Goal: Information Seeking & Learning: Learn about a topic

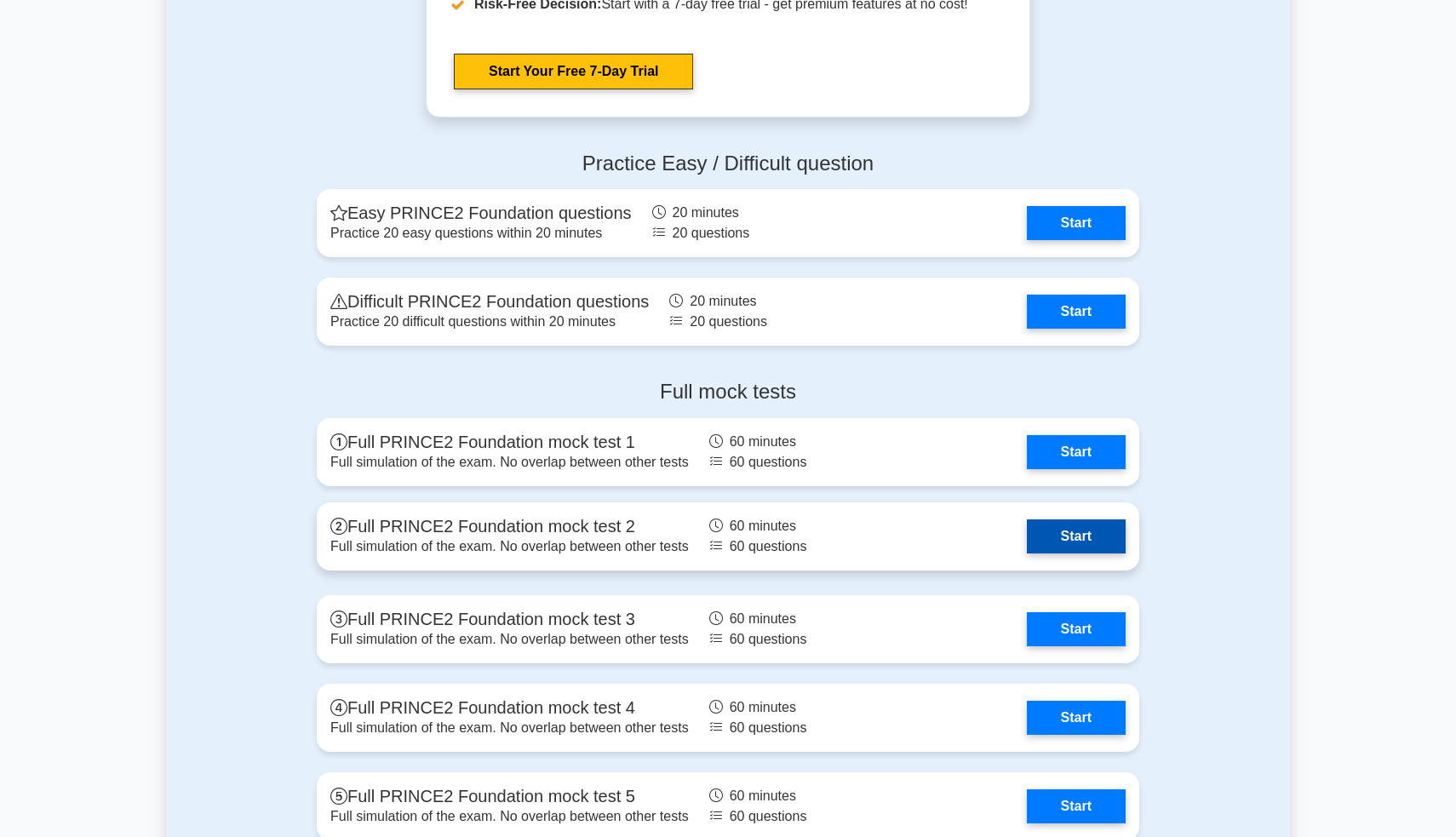
scroll to position [2172, 0]
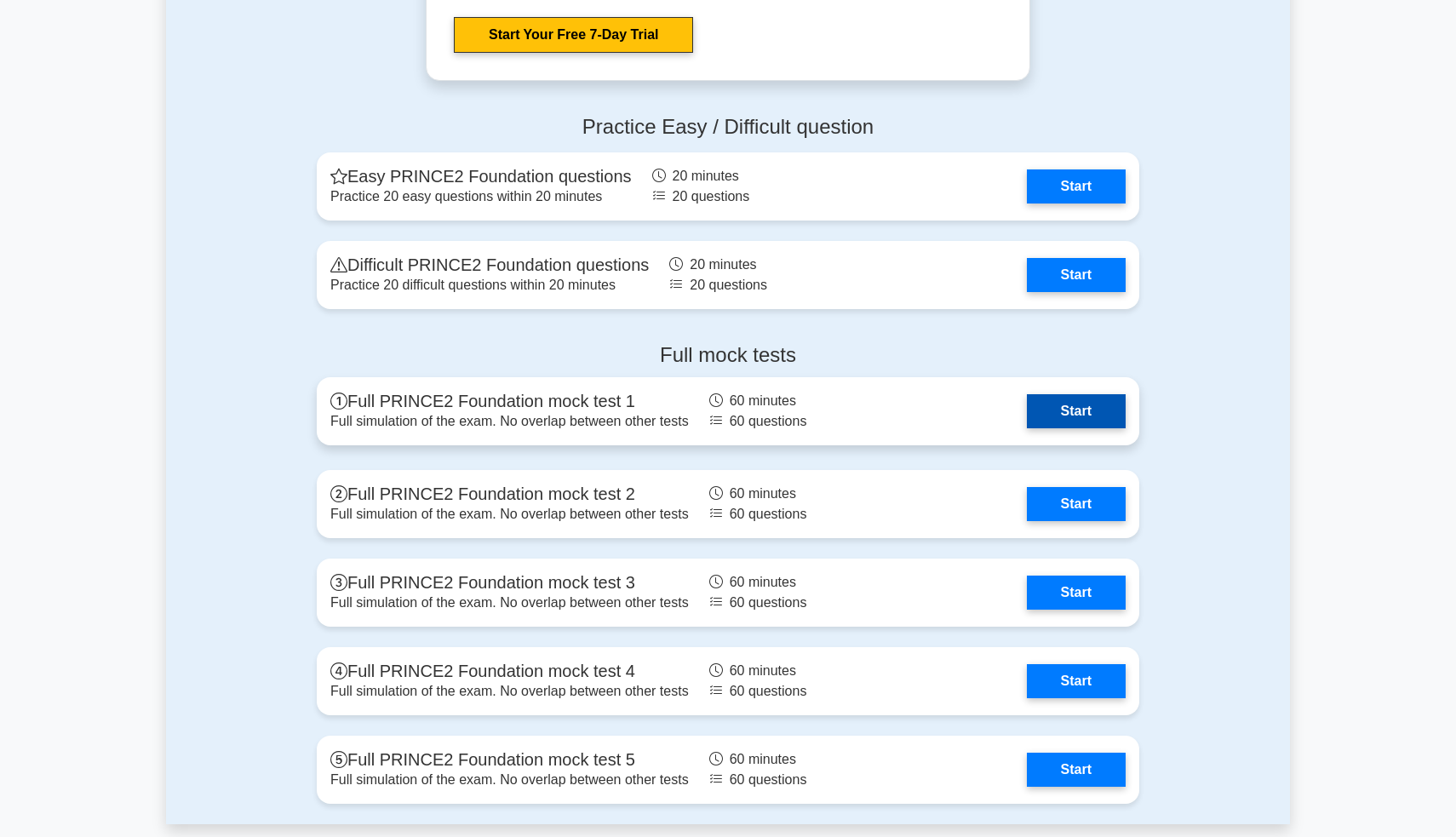
click at [1078, 410] on link "Start" at bounding box center [1076, 412] width 99 height 34
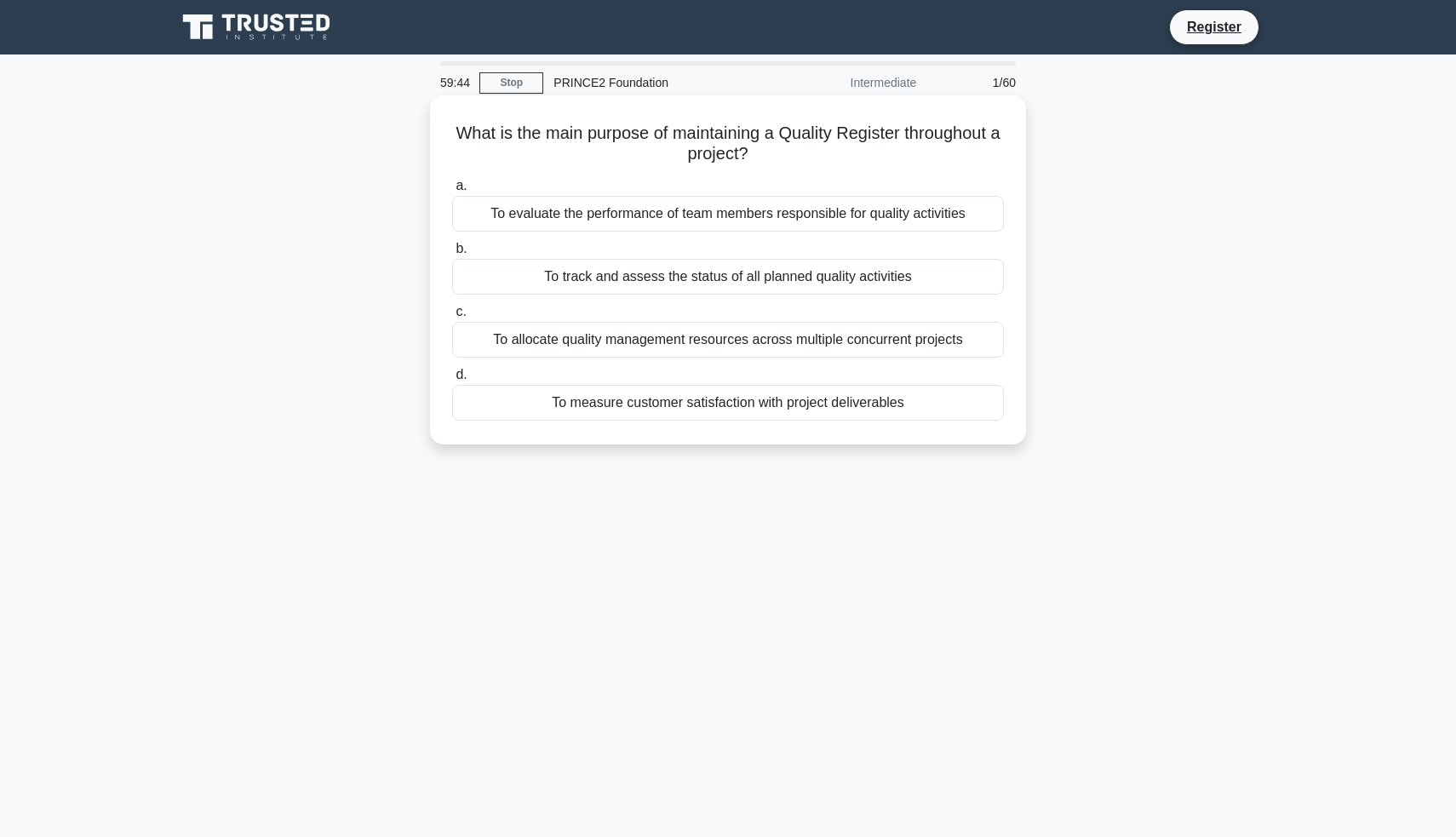
click at [825, 282] on div "To track and assess the status of all planned quality activities" at bounding box center [728, 277] width 552 height 36
click at [452, 255] on input "b. To track and assess the status of all planned quality activities" at bounding box center [452, 249] width 0 height 11
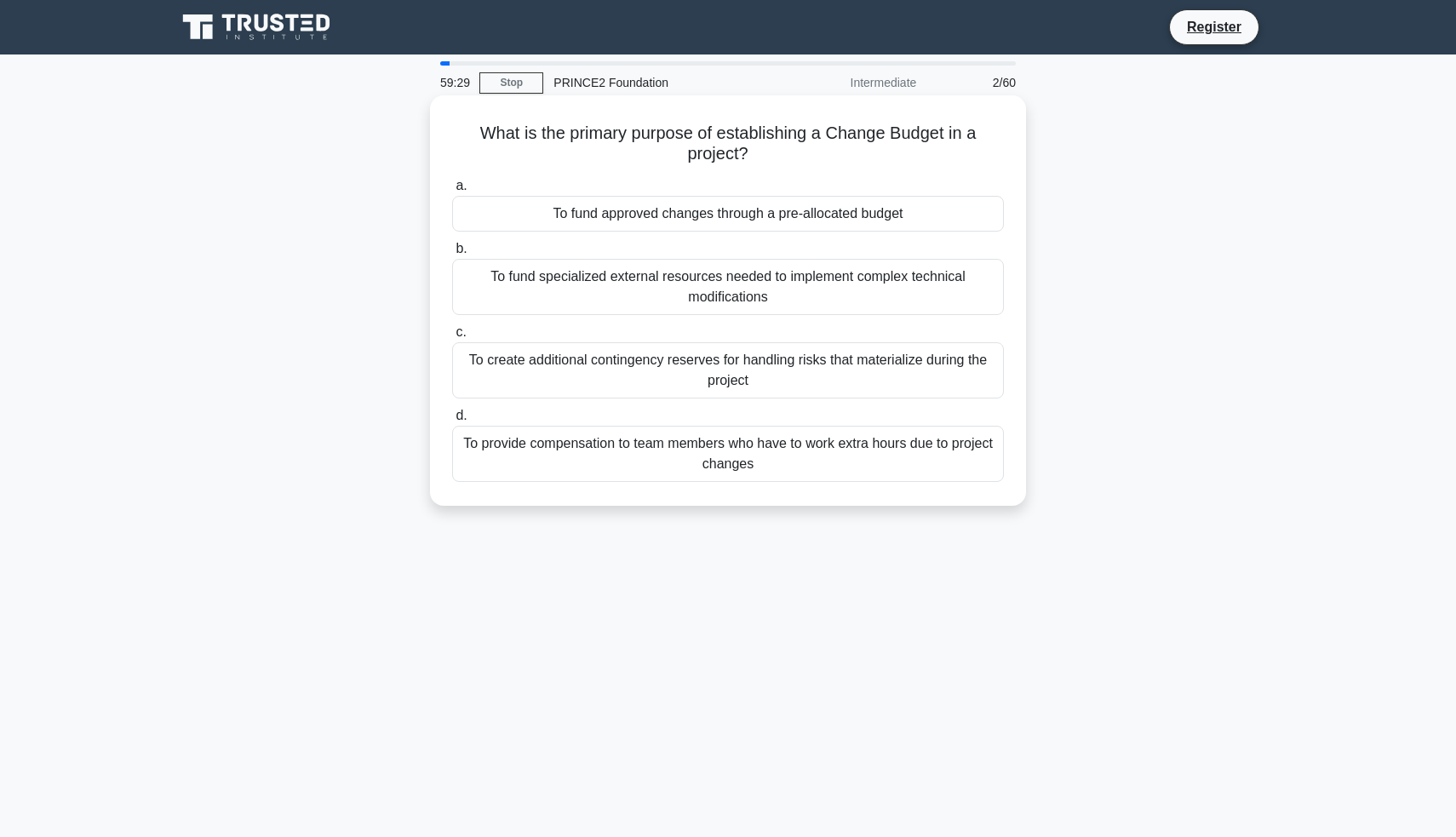
click at [781, 372] on div "To create additional contingency reserves for handling risks that materialize d…" at bounding box center [728, 370] width 552 height 57
click at [452, 338] on input "c. To create additional contingency reserves for handling risks that materializ…" at bounding box center [452, 332] width 0 height 11
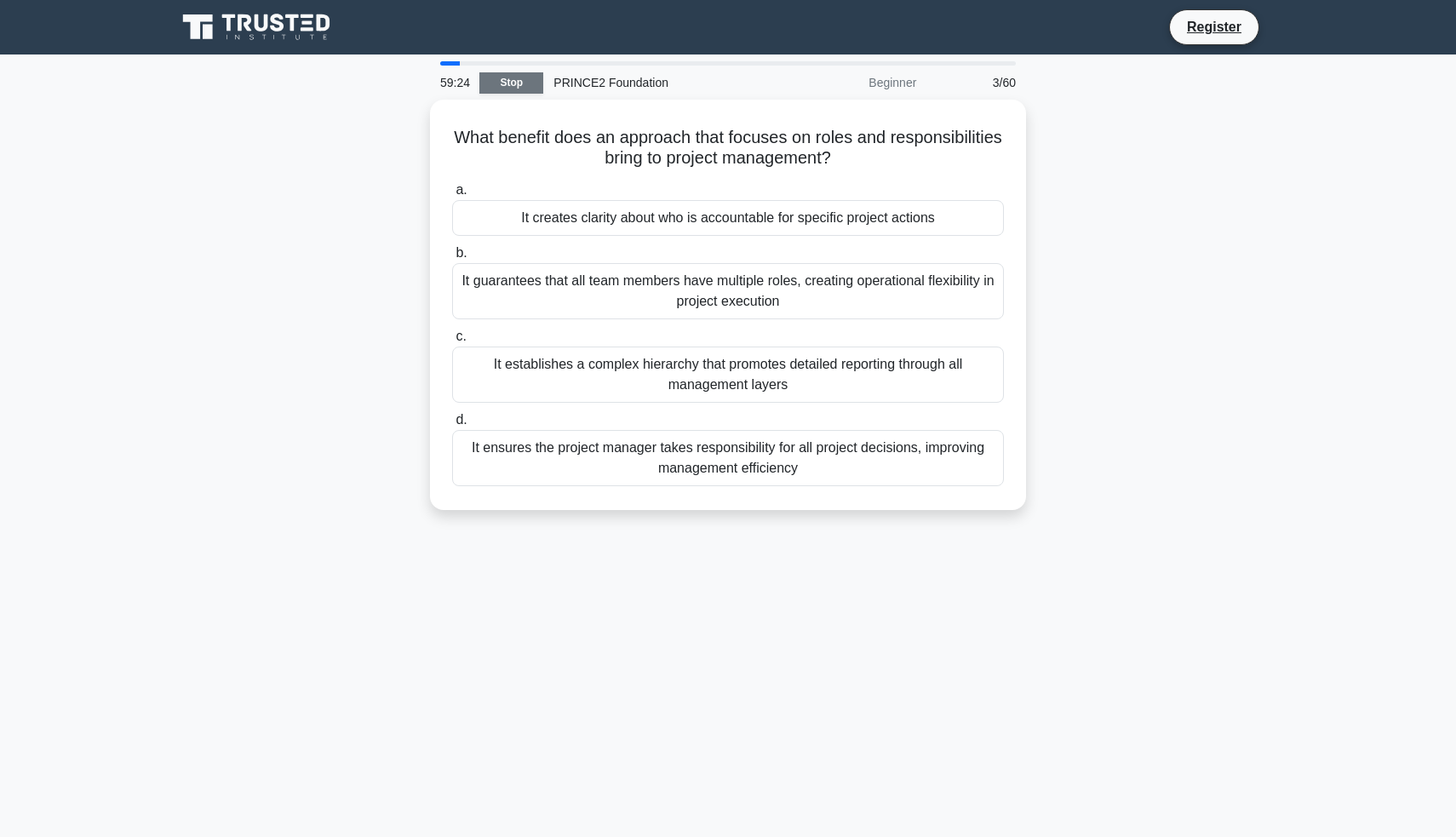
click at [492, 77] on link "Stop" at bounding box center [511, 82] width 63 height 21
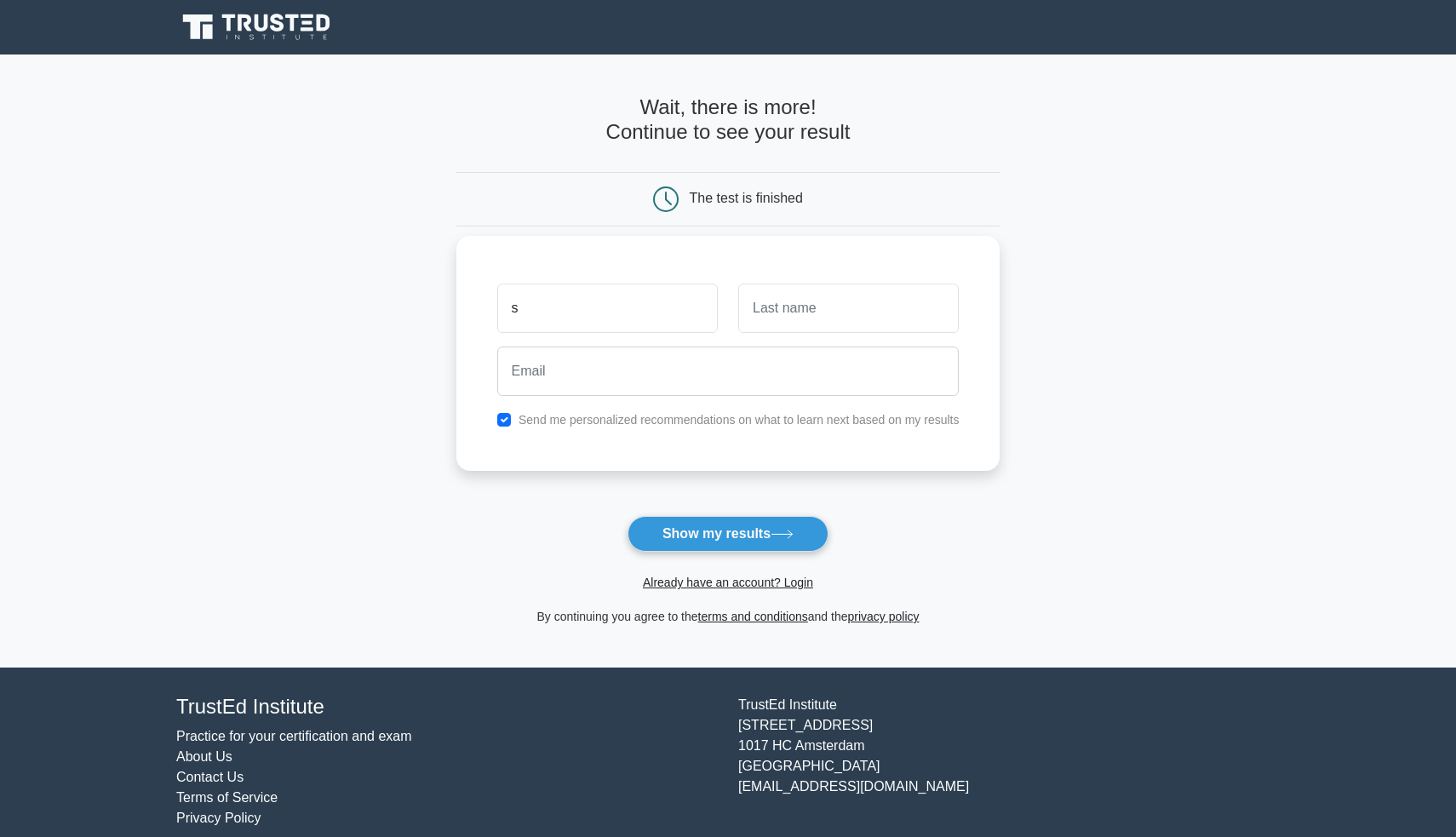
type input "s"
type input "ss"
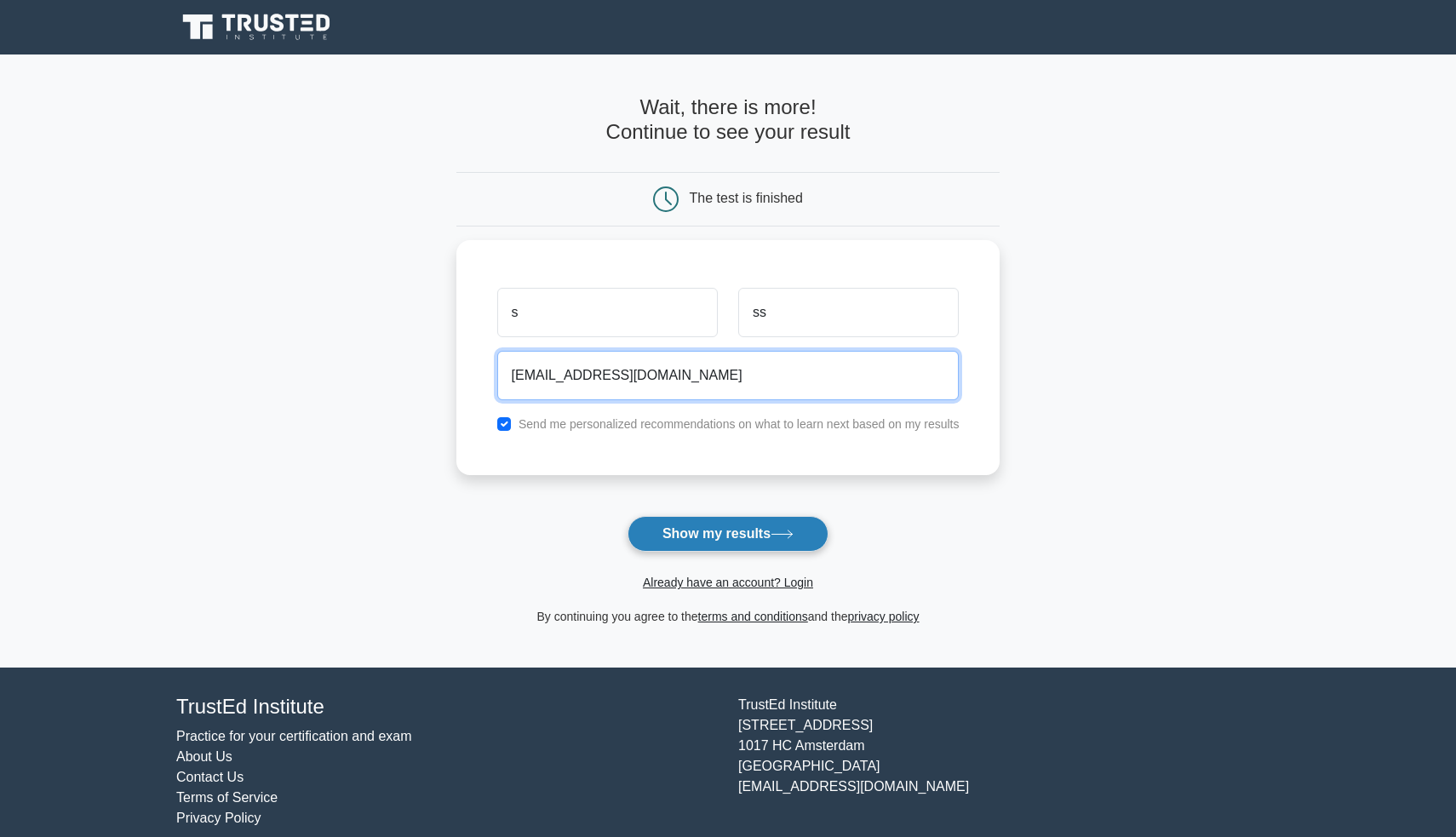
type input "sss@hotmial.com"
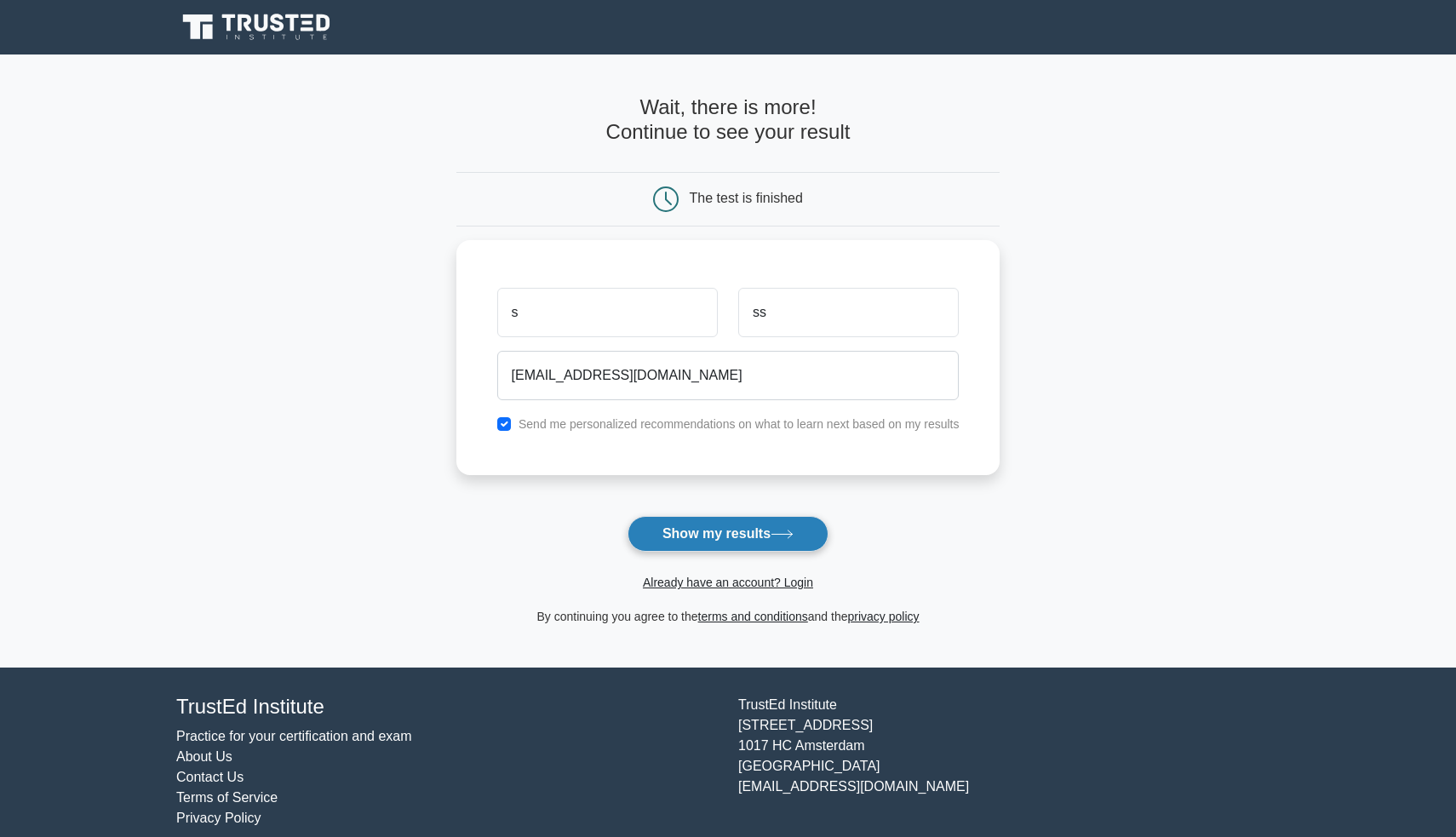
click at [694, 523] on button "Show my results" at bounding box center [728, 535] width 201 height 36
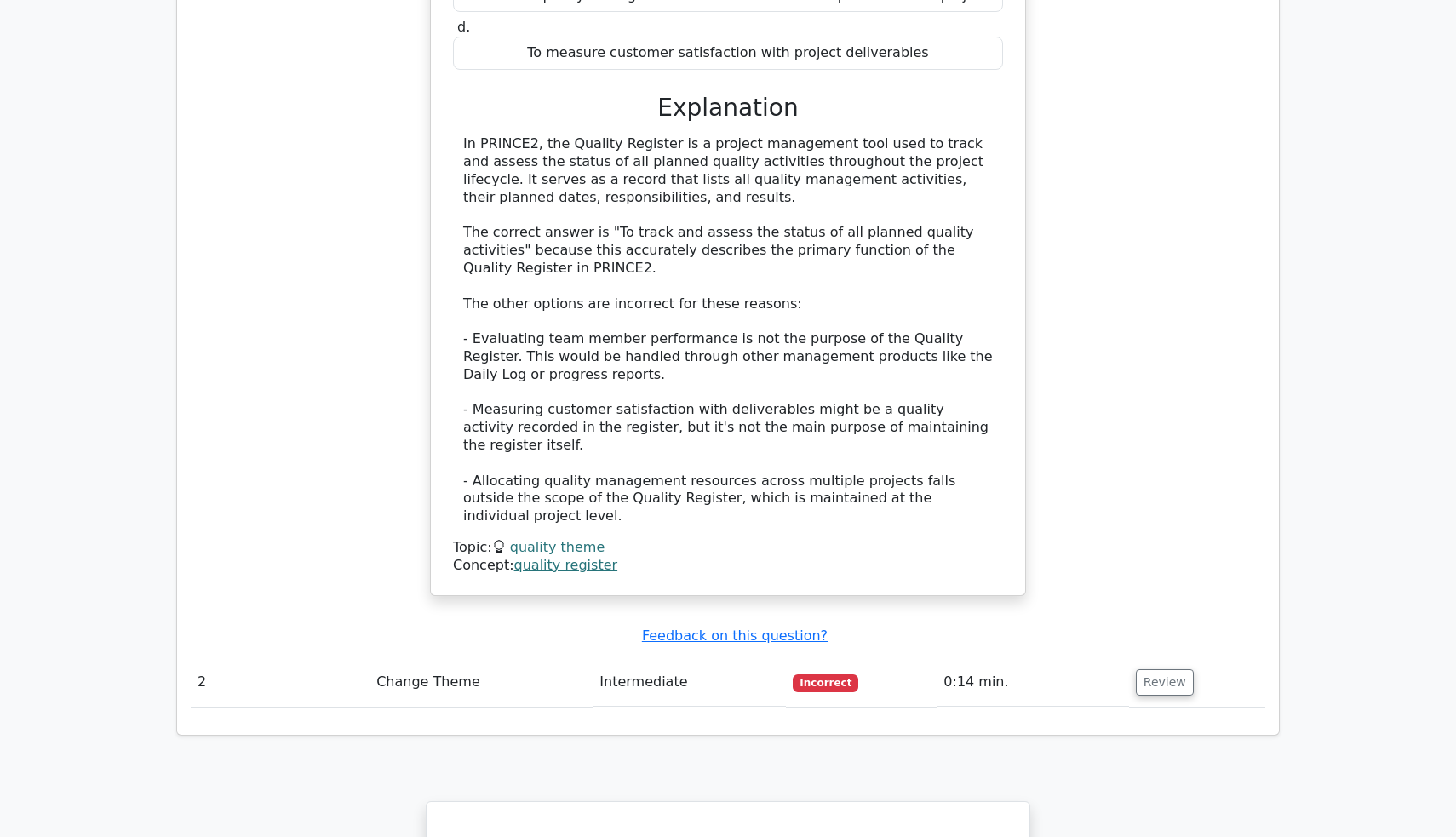
scroll to position [1692, 0]
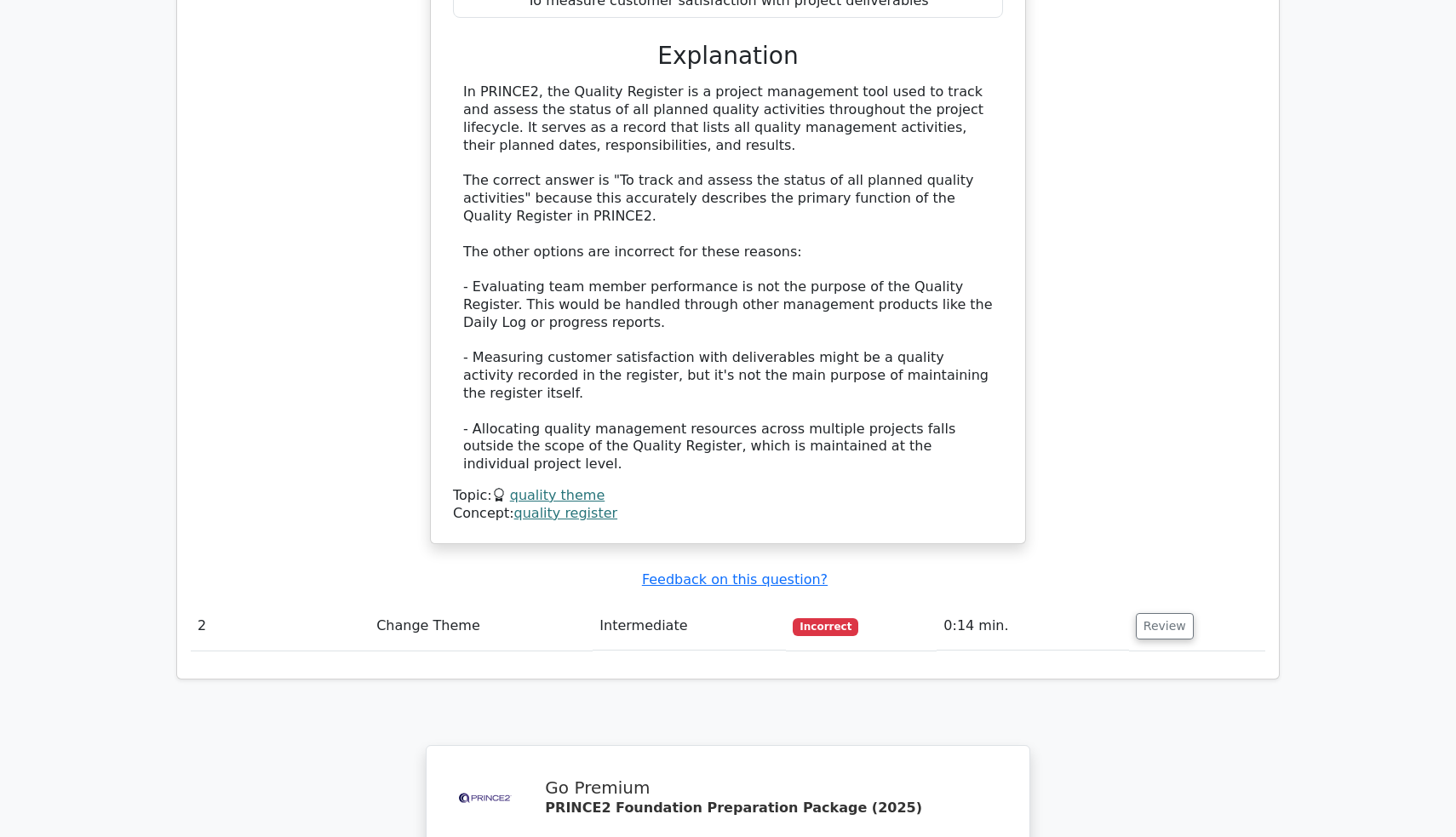
click at [813, 602] on td "Incorrect" at bounding box center [861, 626] width 151 height 49
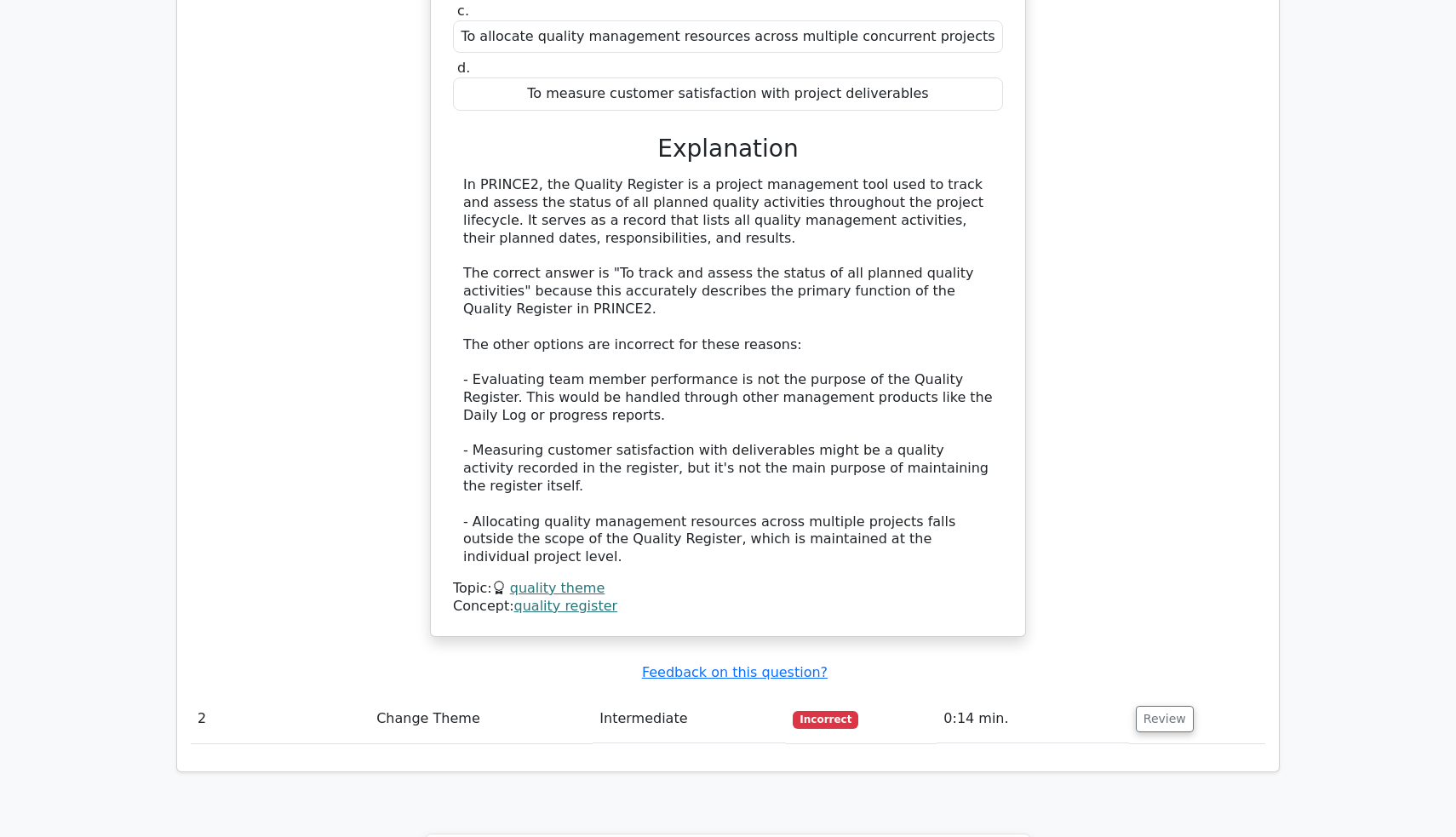
scroll to position [1619, 0]
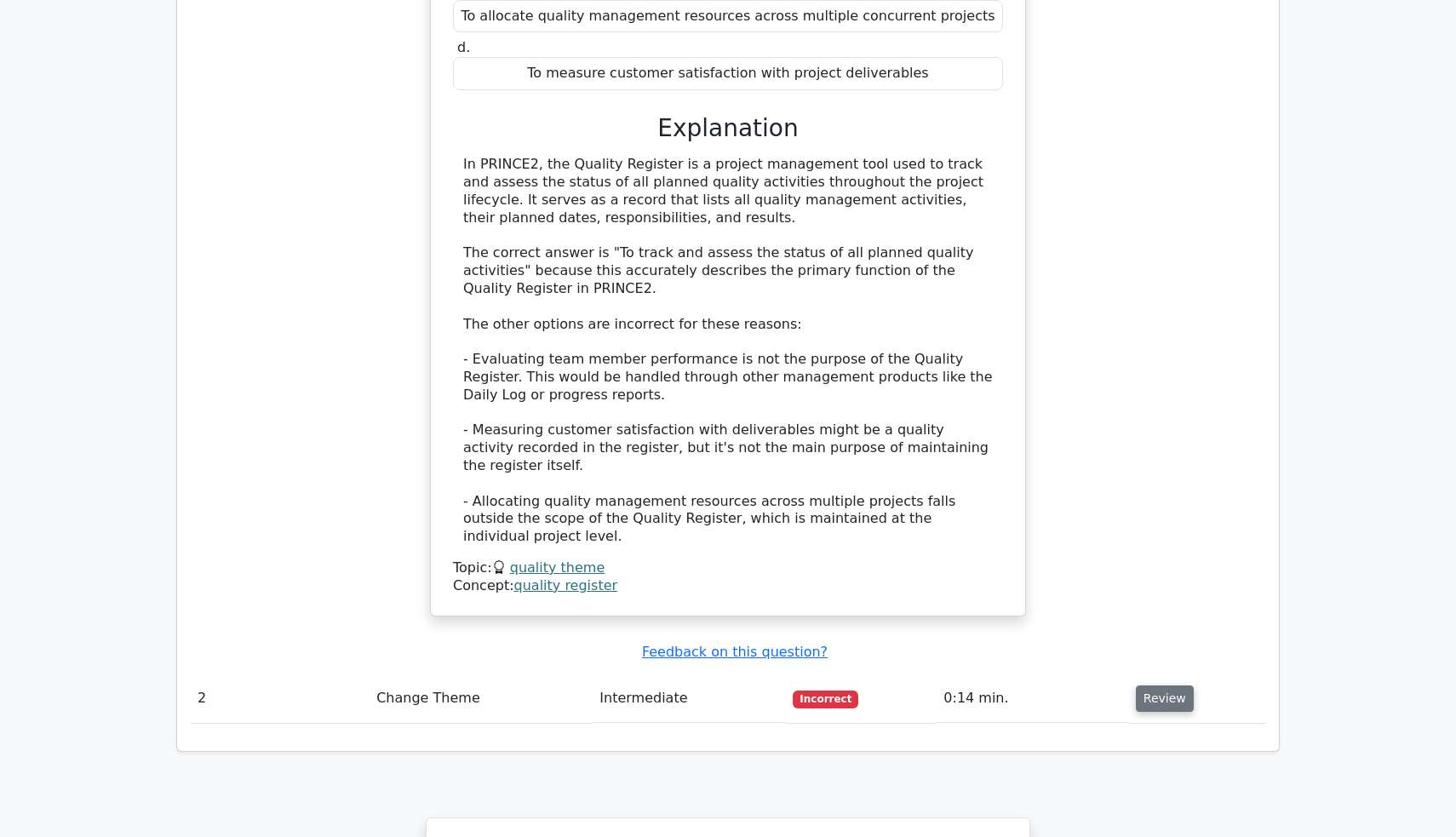
click at [1151, 686] on button "Review" at bounding box center [1165, 699] width 57 height 27
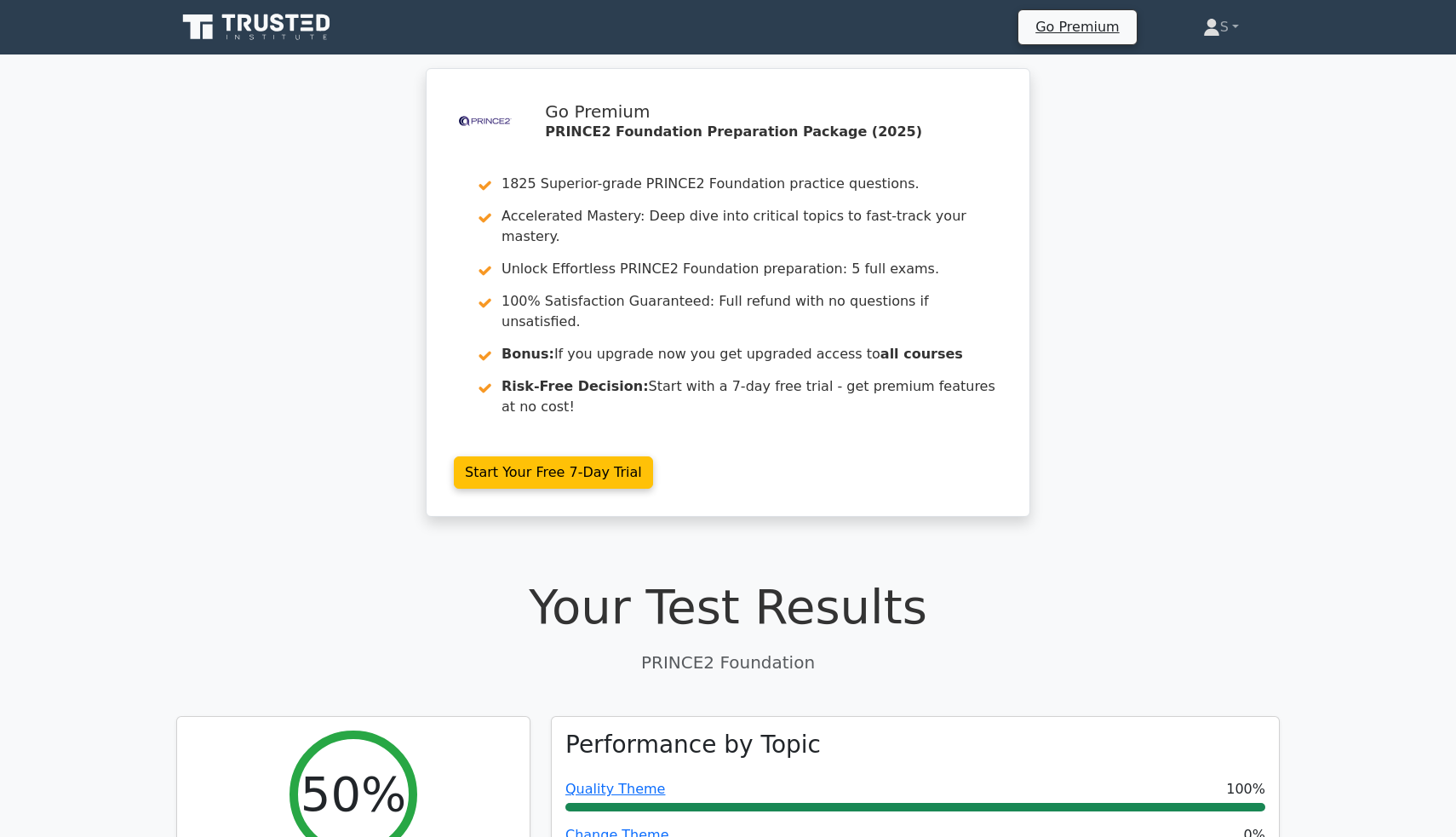
scroll to position [0, 0]
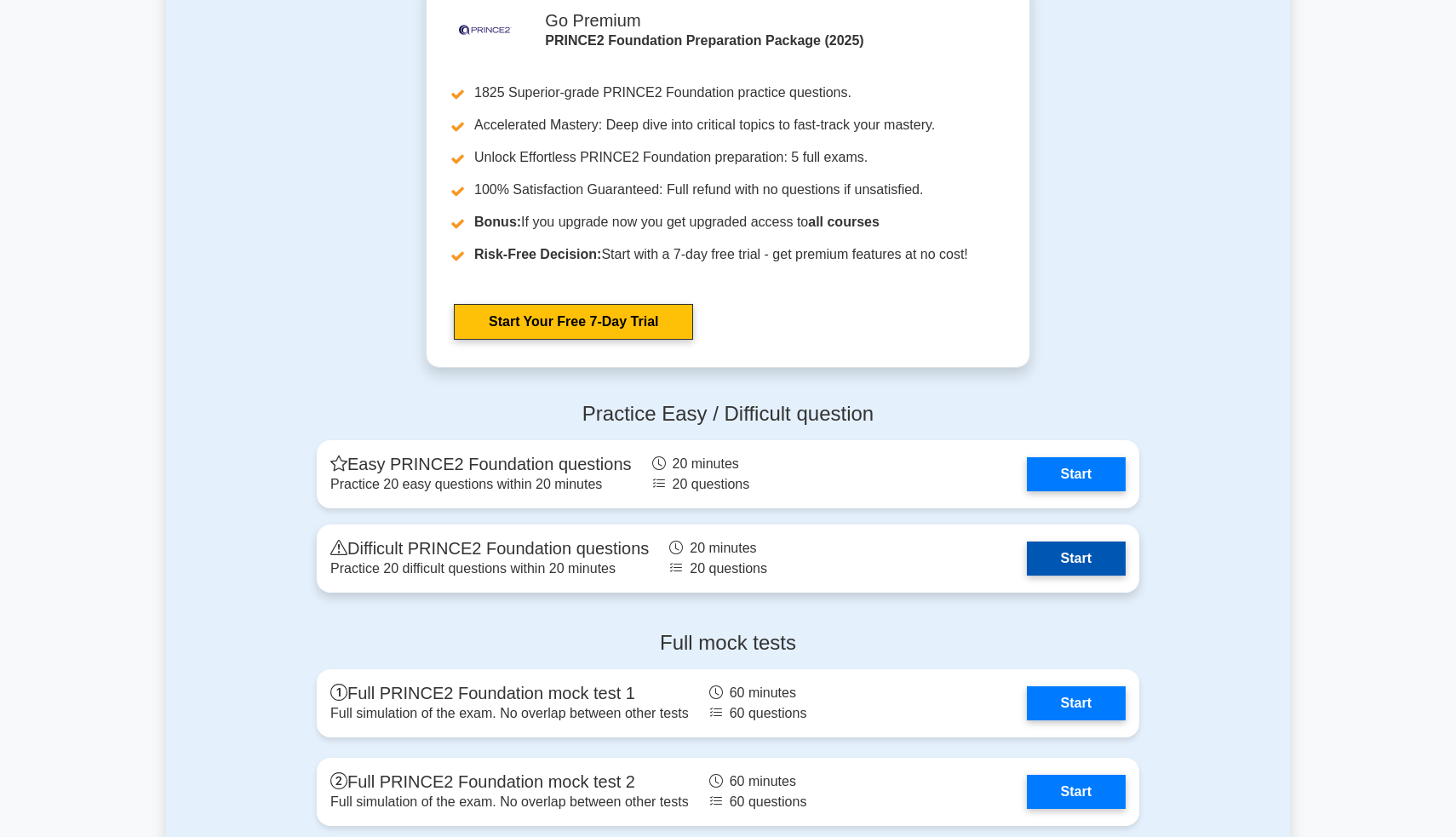
scroll to position [2217, 0]
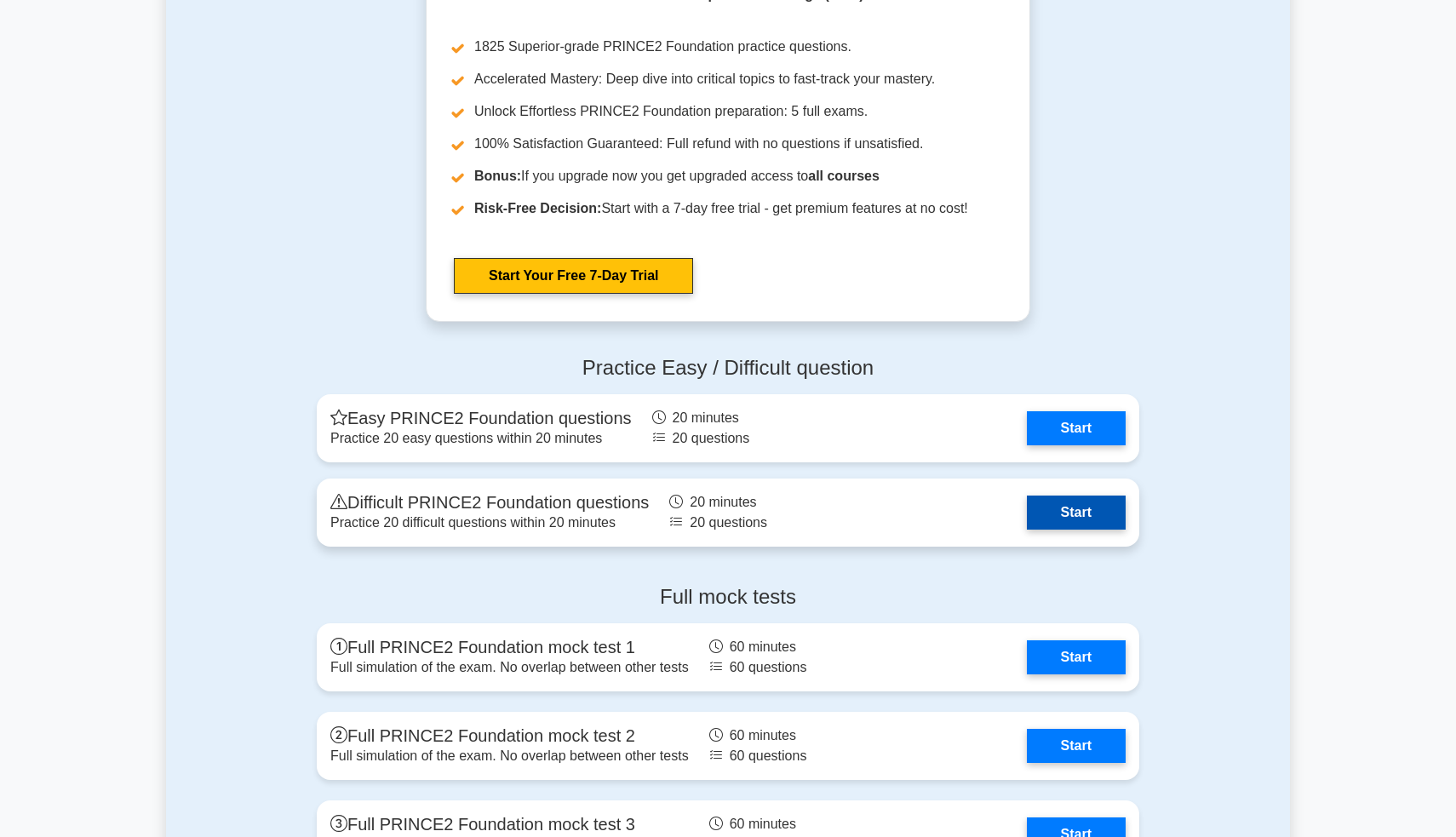
click at [1074, 515] on link "Start" at bounding box center [1076, 513] width 99 height 34
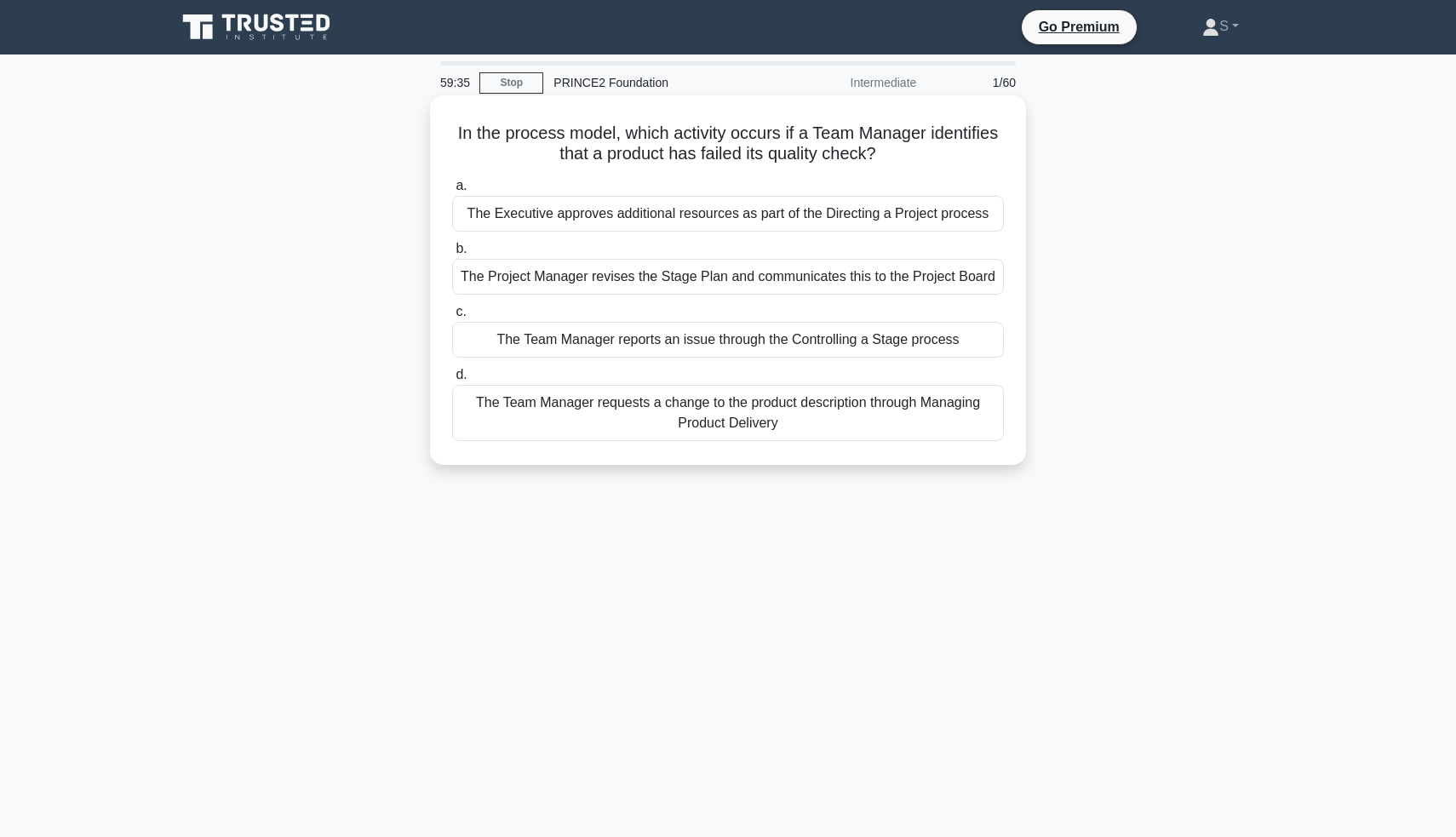
click at [701, 278] on div "The Project Manager revises the Stage Plan and communicates this to the Project…" at bounding box center [728, 277] width 552 height 36
click at [452, 255] on input "b. The Project Manager revises the Stage Plan and communicates this to the Proj…" at bounding box center [452, 249] width 0 height 11
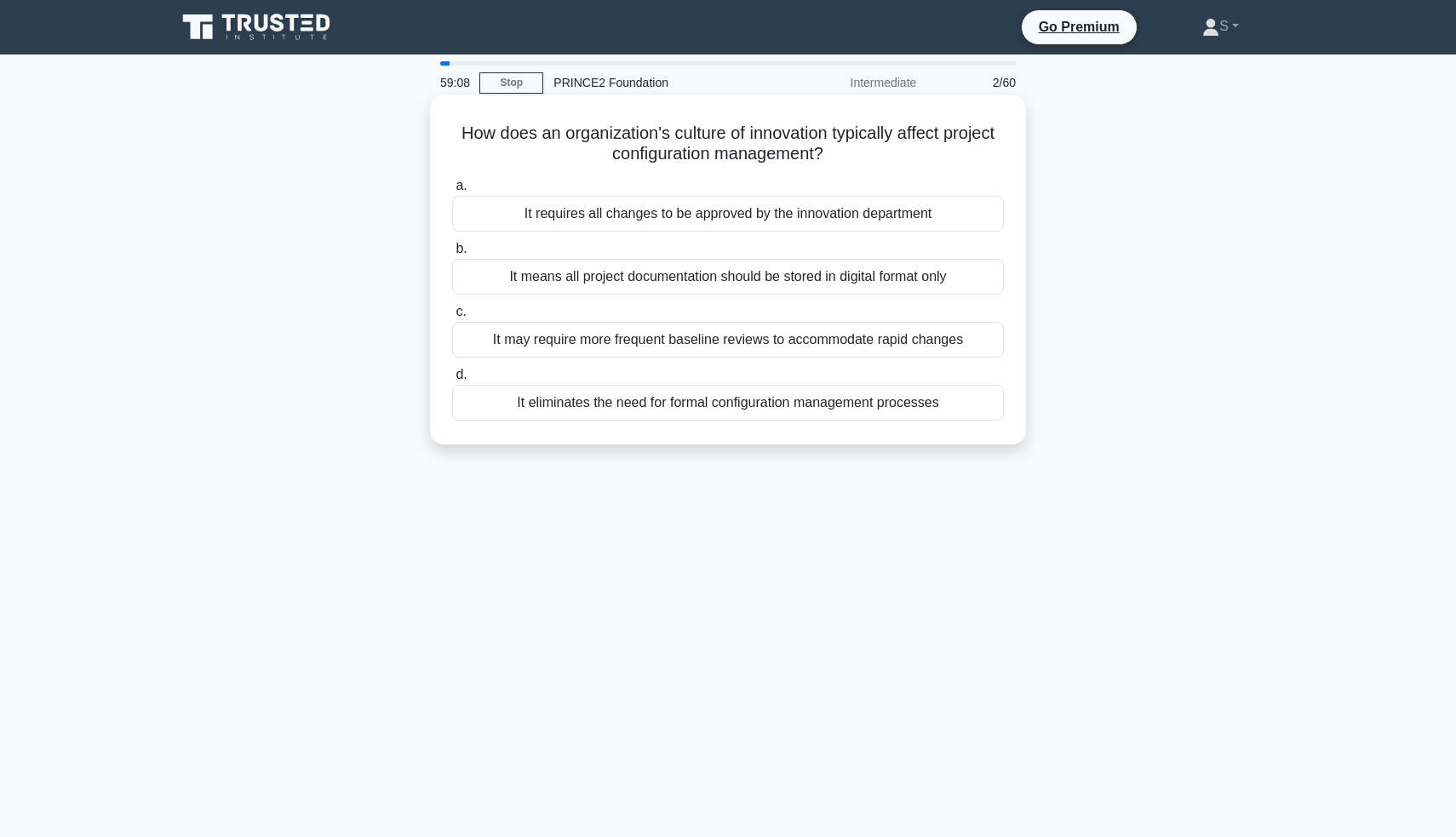
click at [764, 341] on div "It may require more frequent baseline reviews to accommodate rapid changes" at bounding box center [728, 340] width 552 height 36
click at [452, 317] on input "c. It may require more frequent baseline reviews to accommodate rapid changes" at bounding box center [452, 311] width 0 height 11
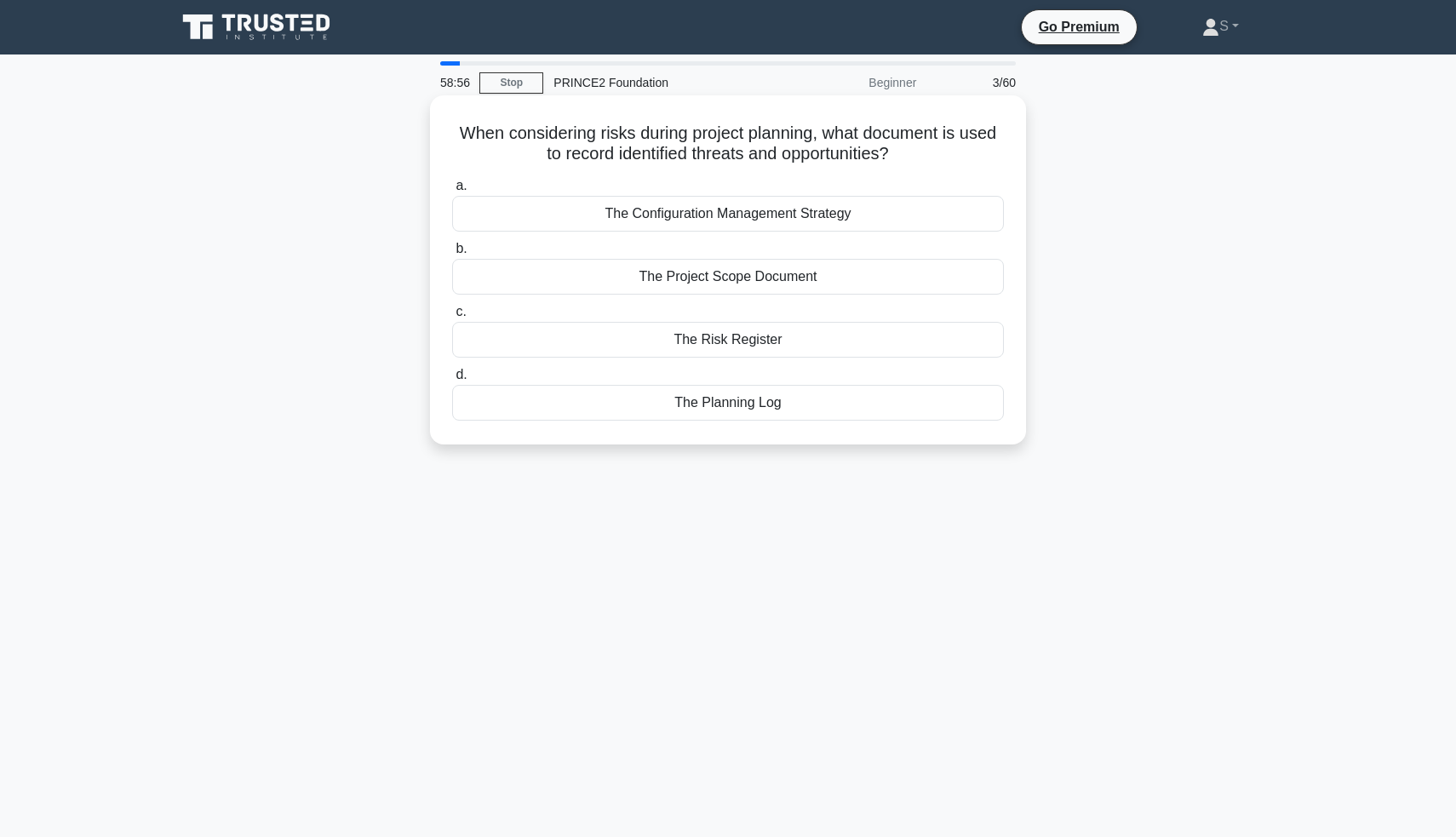
click at [744, 276] on div "The Project Scope Document" at bounding box center [728, 277] width 552 height 36
click at [452, 255] on input "b. The Project Scope Document" at bounding box center [452, 249] width 0 height 11
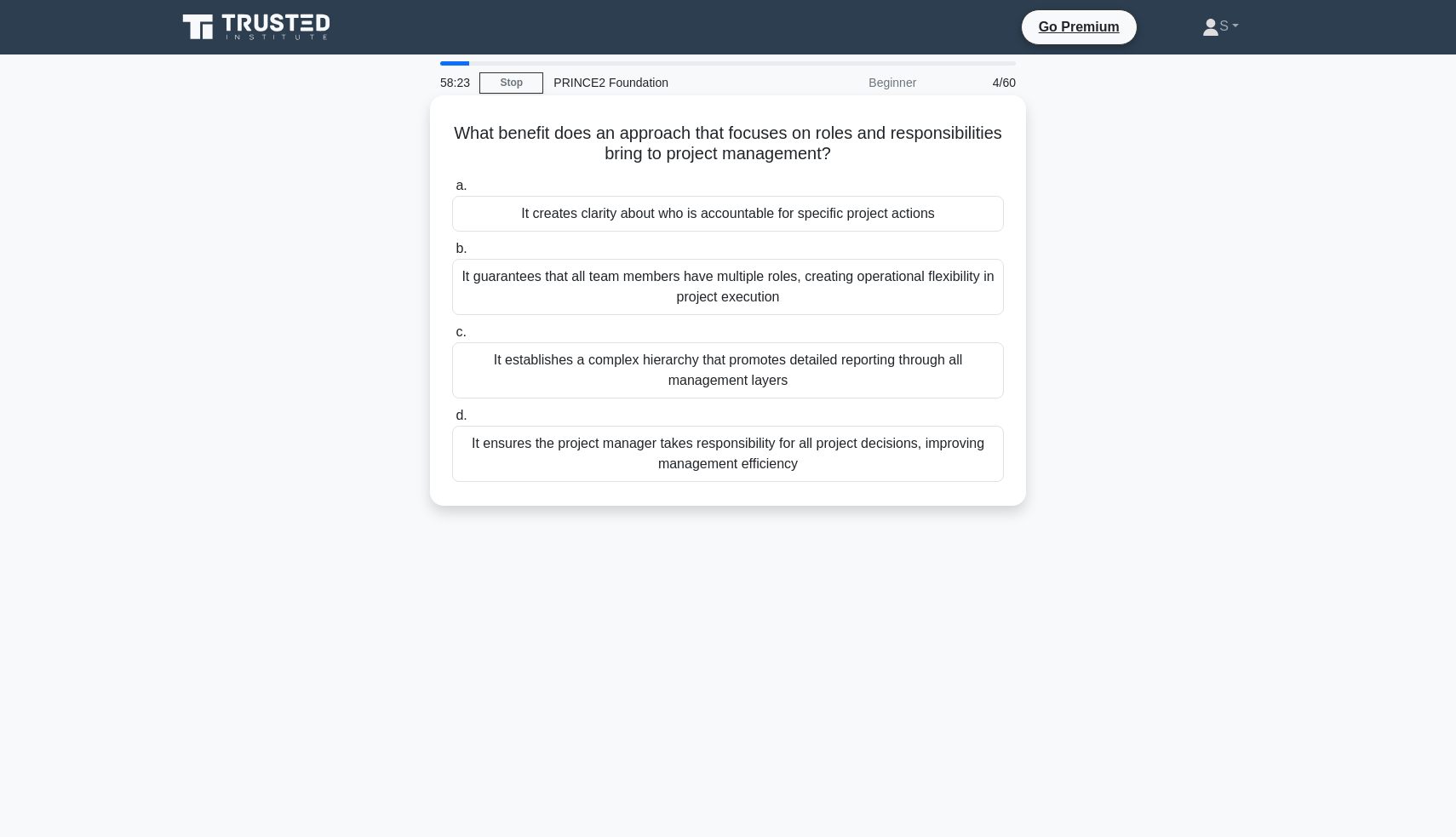
click at [825, 218] on div "It creates clarity about who is accountable for specific project actions" at bounding box center [728, 214] width 552 height 36
click at [452, 191] on input "a. It creates clarity about who is accountable for specific project actions" at bounding box center [452, 185] width 0 height 11
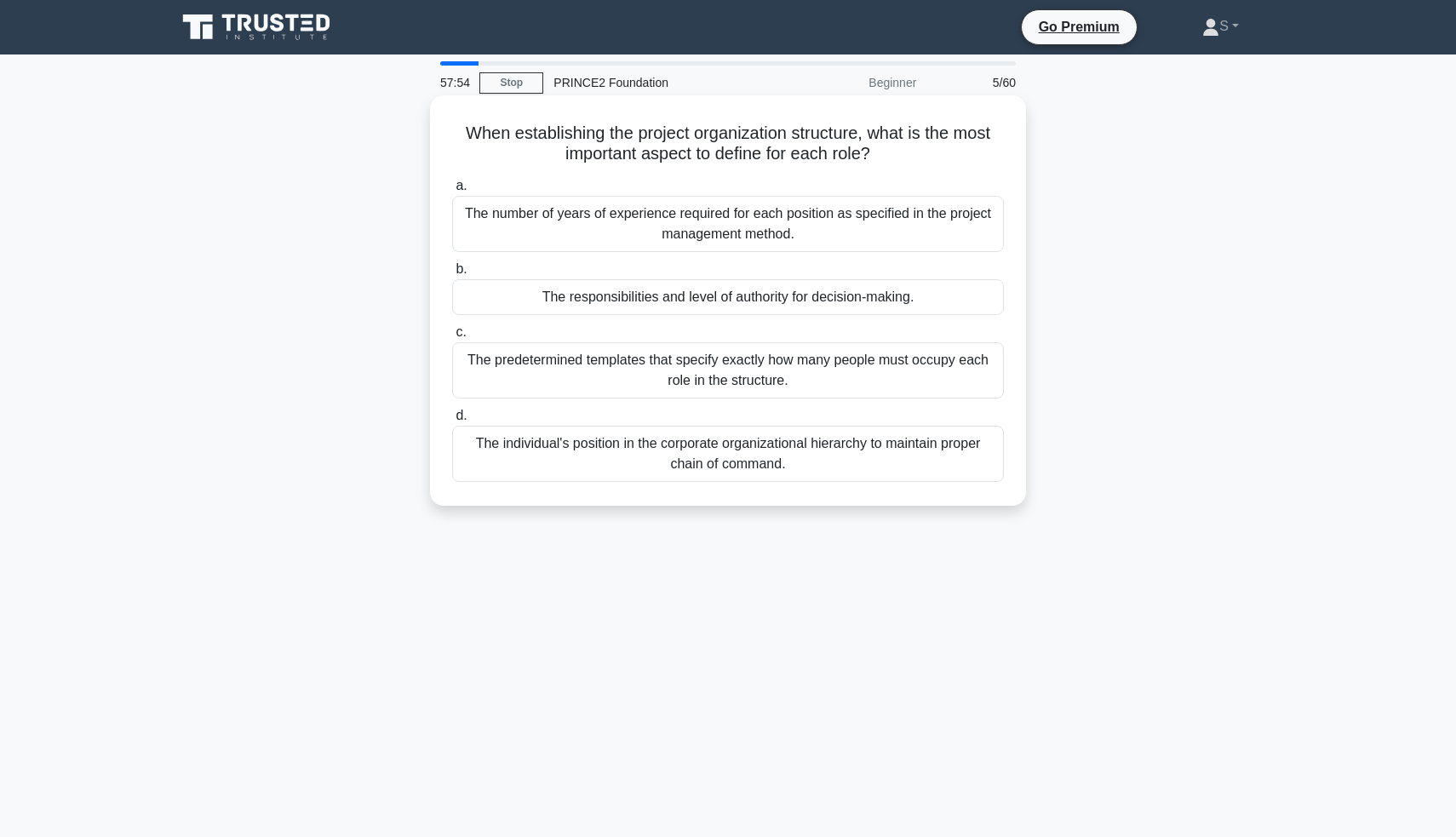
click at [806, 305] on div "The responsibilities and level of authority for decision-making." at bounding box center [728, 298] width 552 height 36
click at [452, 275] on input "b. The responsibilities and level of authority for decision-making." at bounding box center [452, 269] width 0 height 11
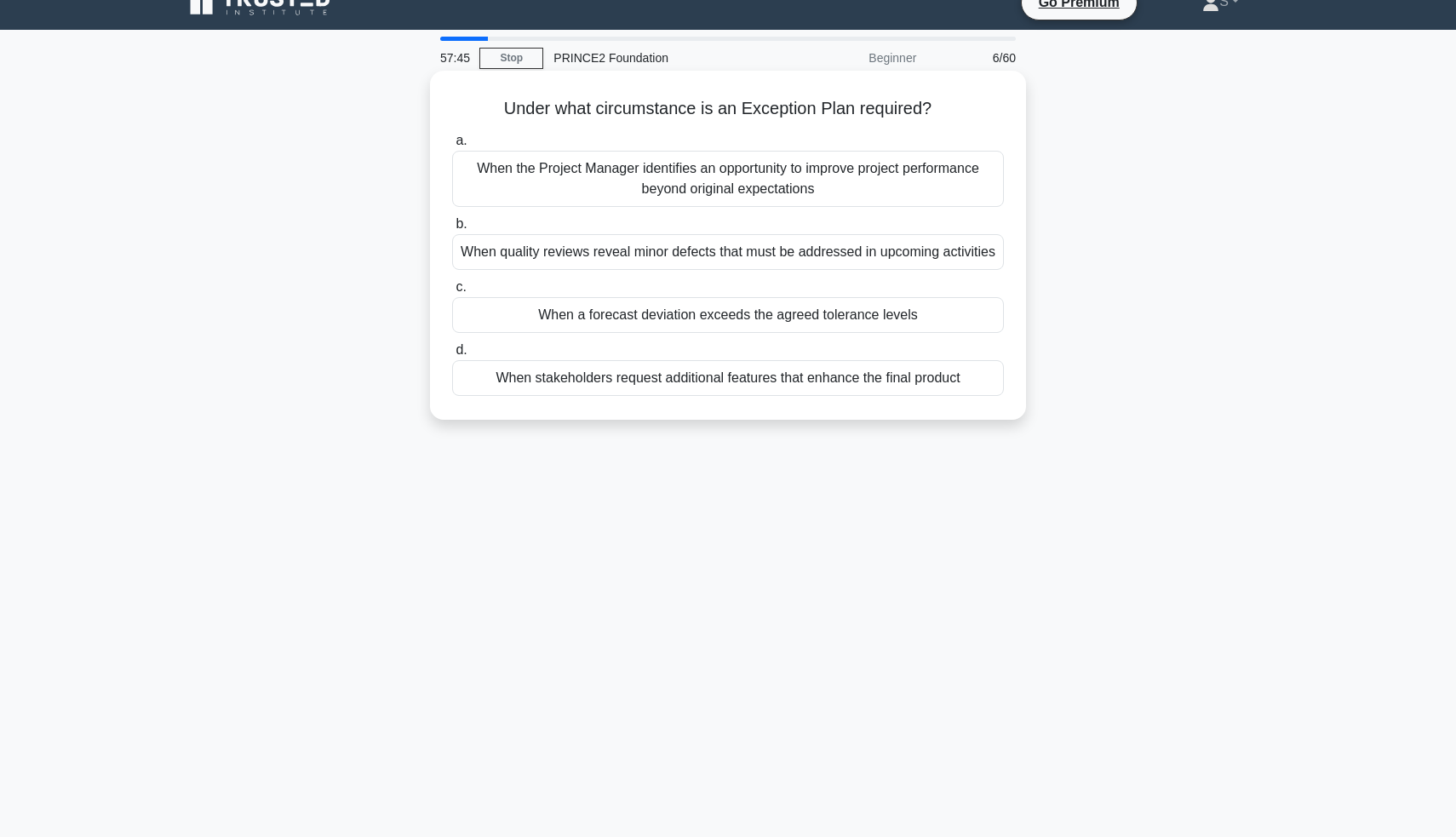
scroll to position [34, 0]
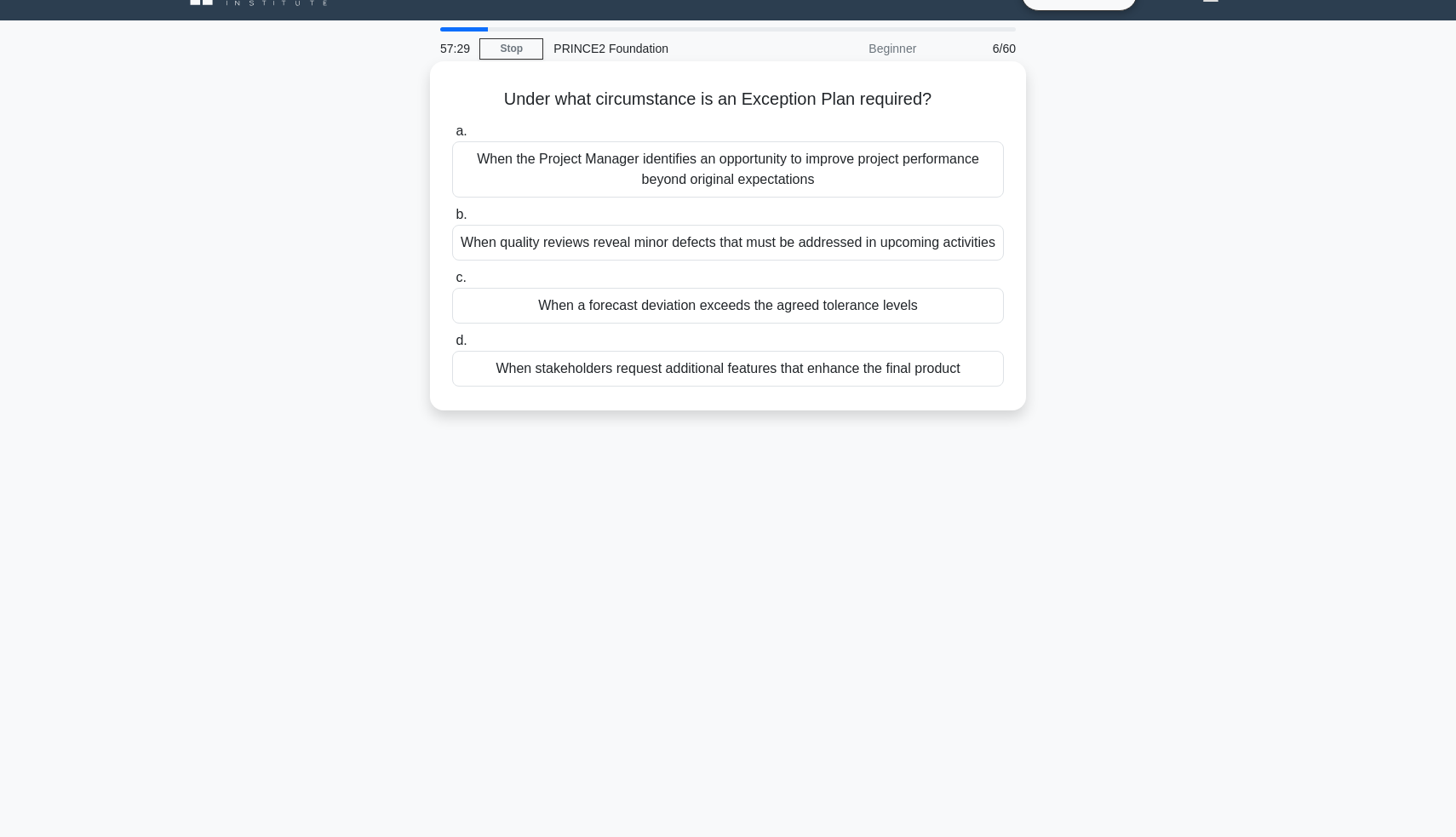
click at [730, 316] on div "When a forecast deviation exceeds the agreed tolerance levels" at bounding box center [728, 305] width 552 height 36
click at [452, 284] on input "c. When a forecast deviation exceeds the agreed tolerance levels" at bounding box center [452, 278] width 0 height 11
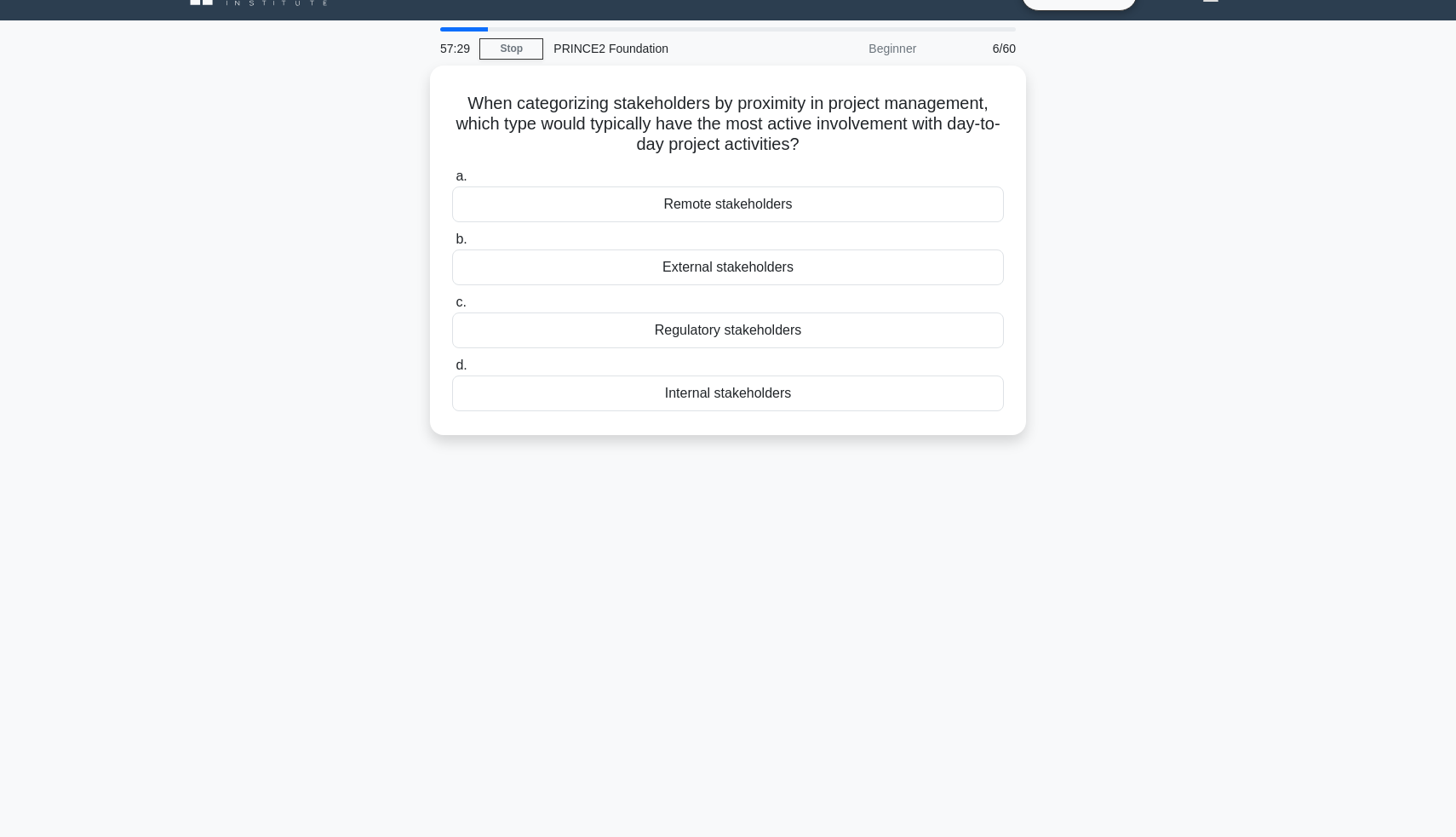
scroll to position [0, 0]
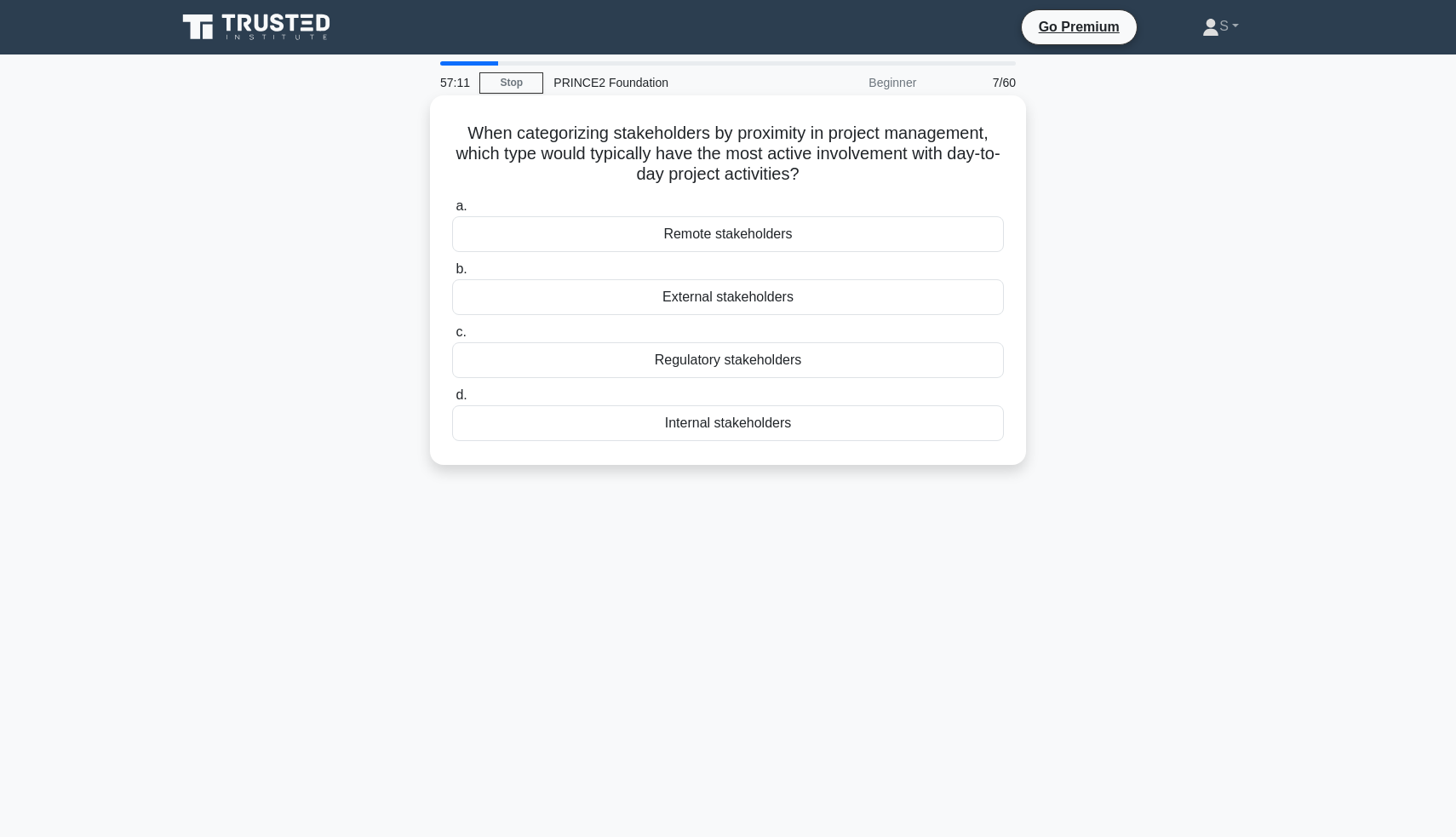
click at [691, 428] on div "Internal stakeholders" at bounding box center [728, 423] width 552 height 36
click at [452, 402] on input "d. Internal stakeholders" at bounding box center [452, 395] width 0 height 11
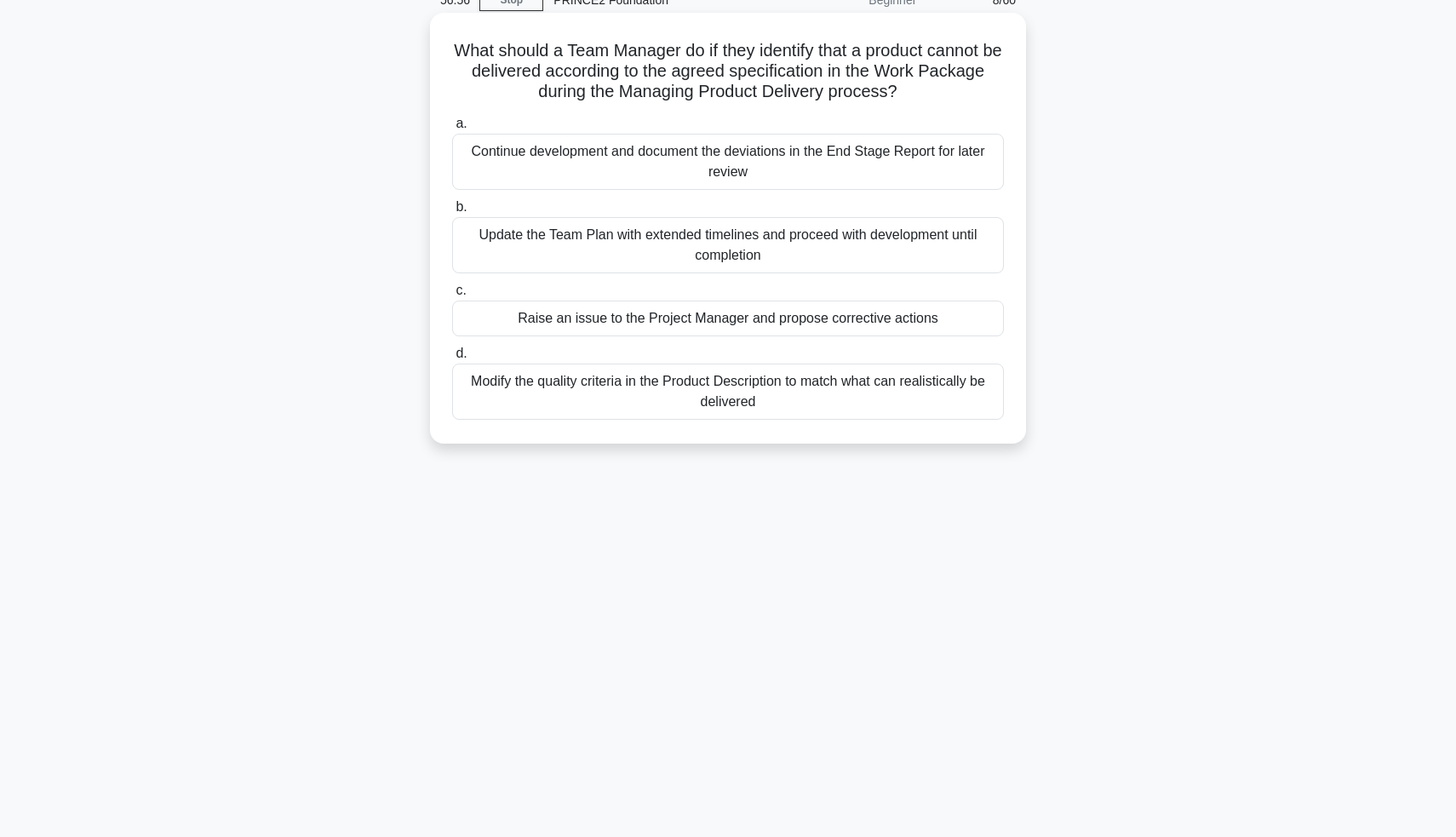
scroll to position [82, 0]
click at [754, 307] on div "Raise an issue to the Project Manager and propose corrective actions" at bounding box center [728, 318] width 552 height 36
click at [452, 297] on input "c. Raise an issue to the Project Manager and propose corrective actions" at bounding box center [452, 291] width 0 height 11
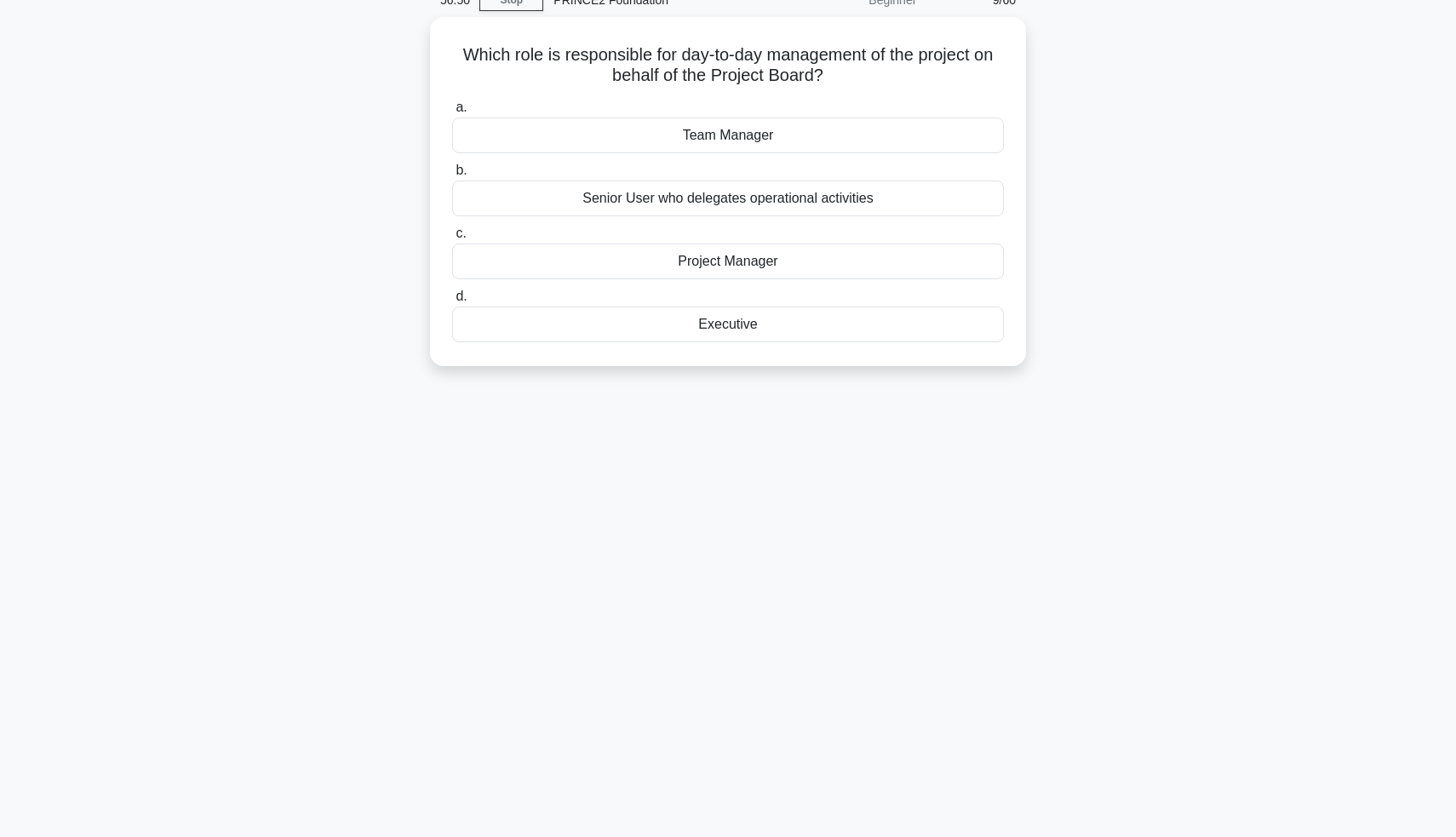
scroll to position [0, 0]
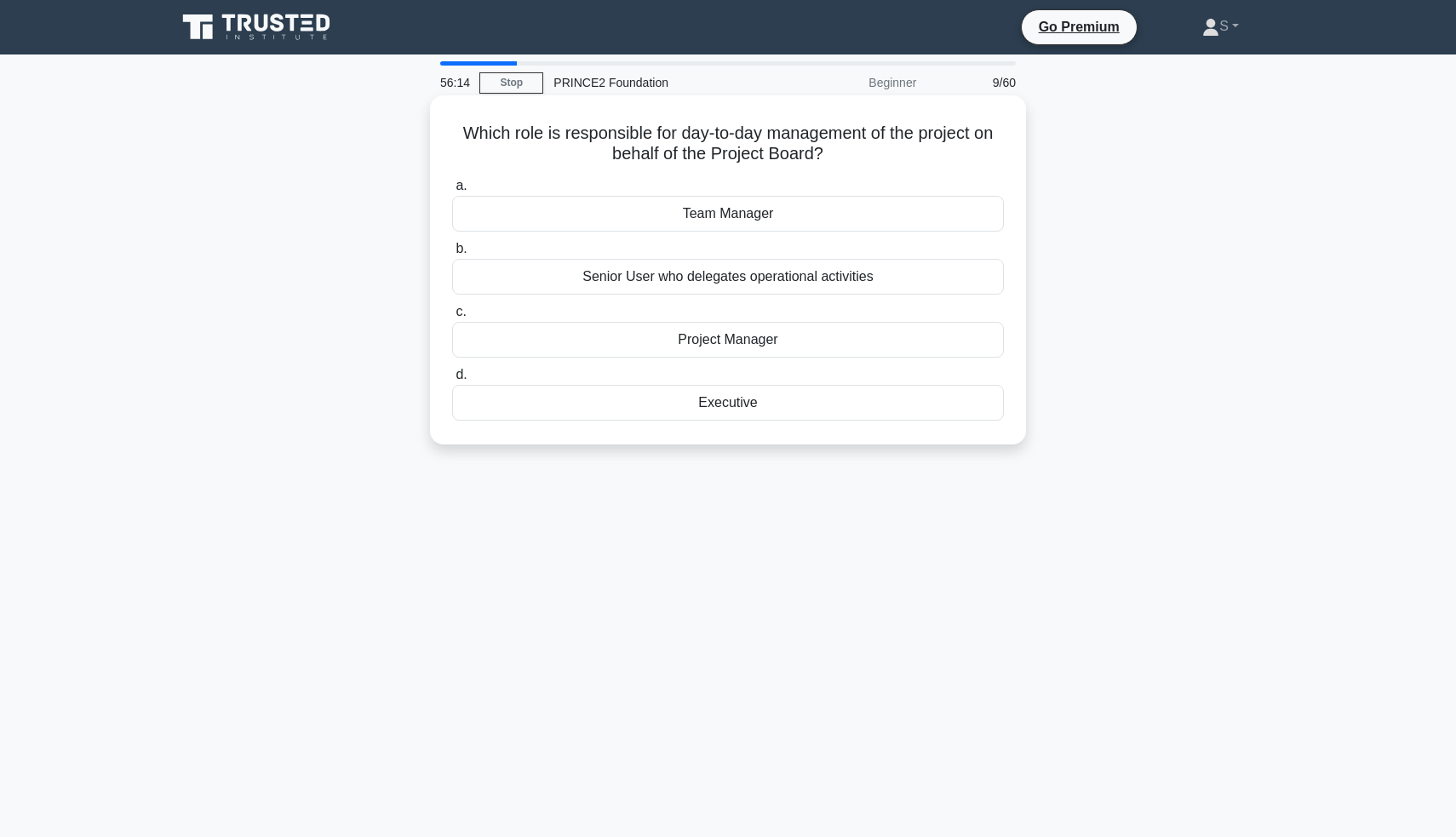
click at [668, 283] on div "Senior User who delegates operational activities" at bounding box center [728, 277] width 552 height 36
click at [452, 255] on input "b. Senior User who delegates operational activities" at bounding box center [452, 249] width 0 height 11
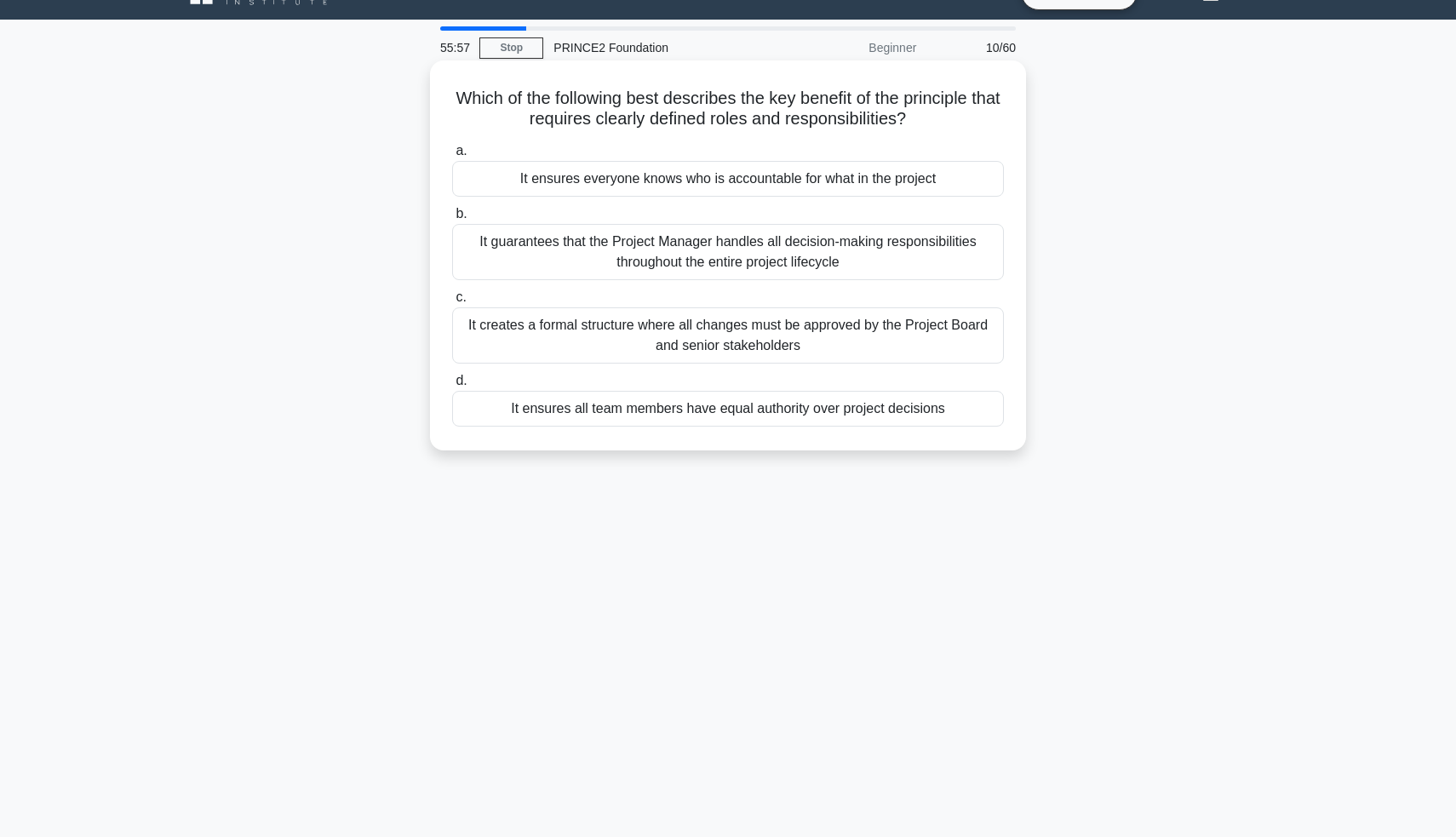
scroll to position [40, 0]
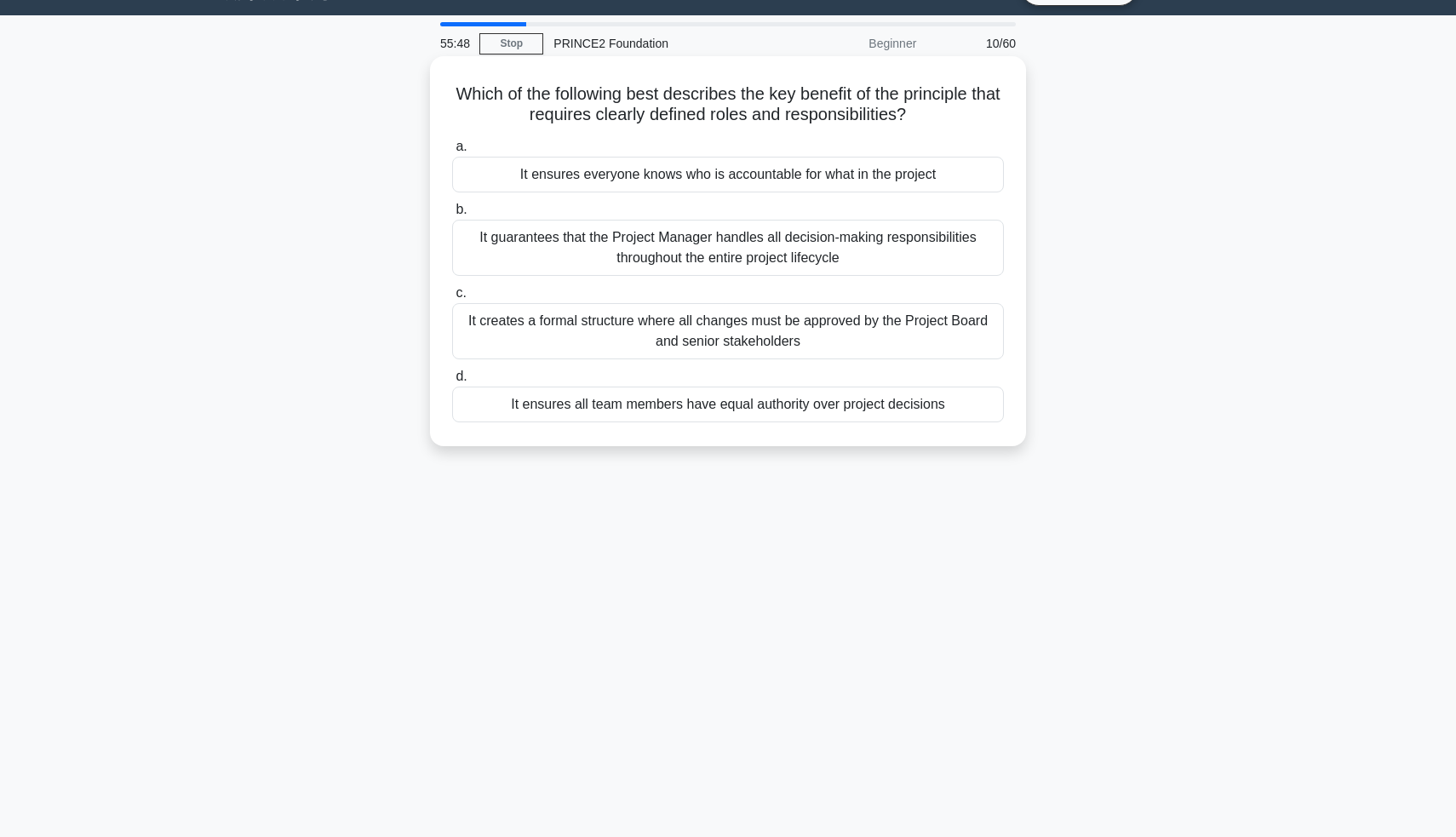
click at [686, 338] on div "It creates a formal structure where all changes must be approved by the Project…" at bounding box center [728, 331] width 552 height 57
click at [452, 299] on input "c. It creates a formal structure where all changes must be approved by the Proj…" at bounding box center [452, 293] width 0 height 11
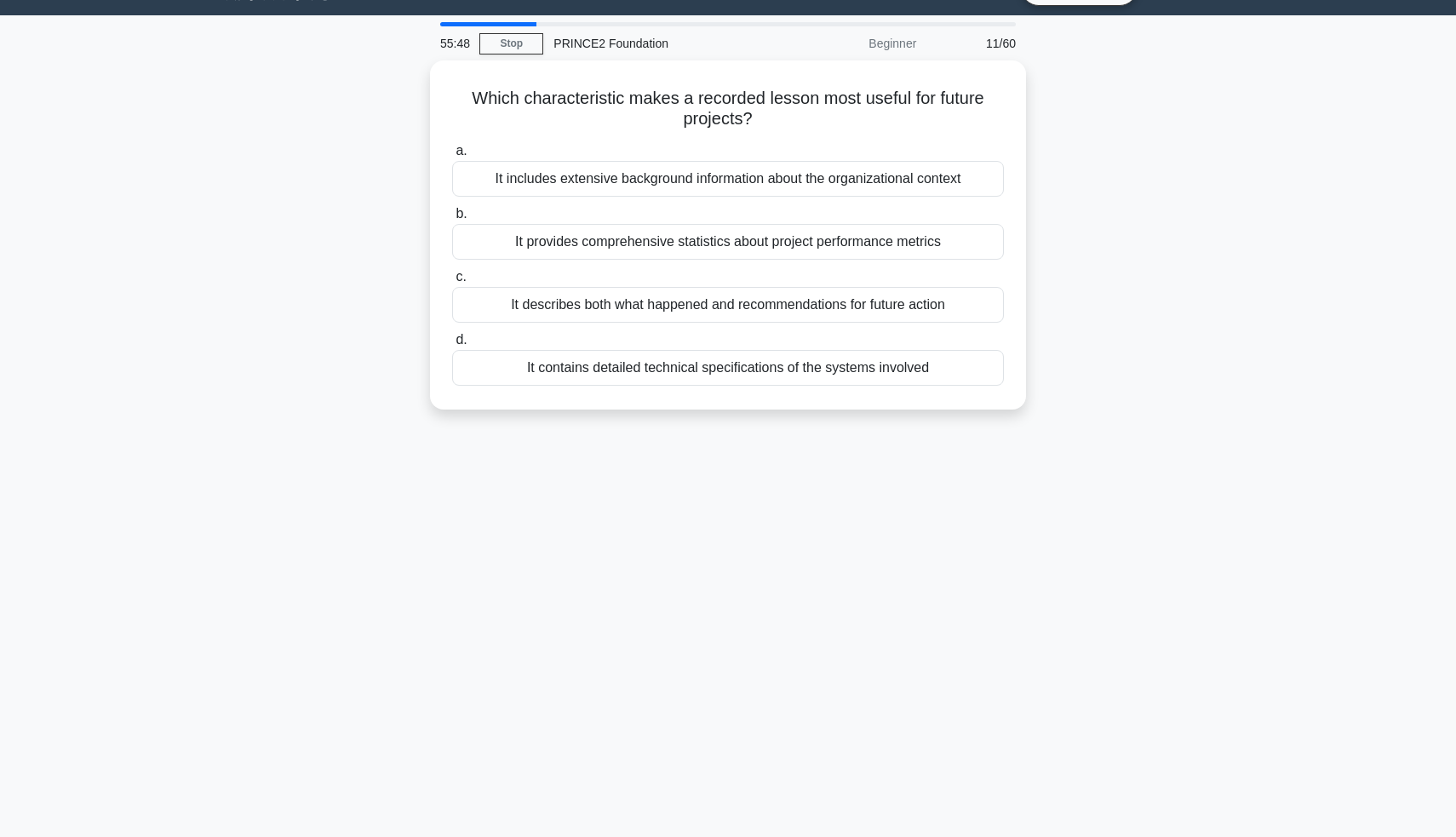
scroll to position [0, 0]
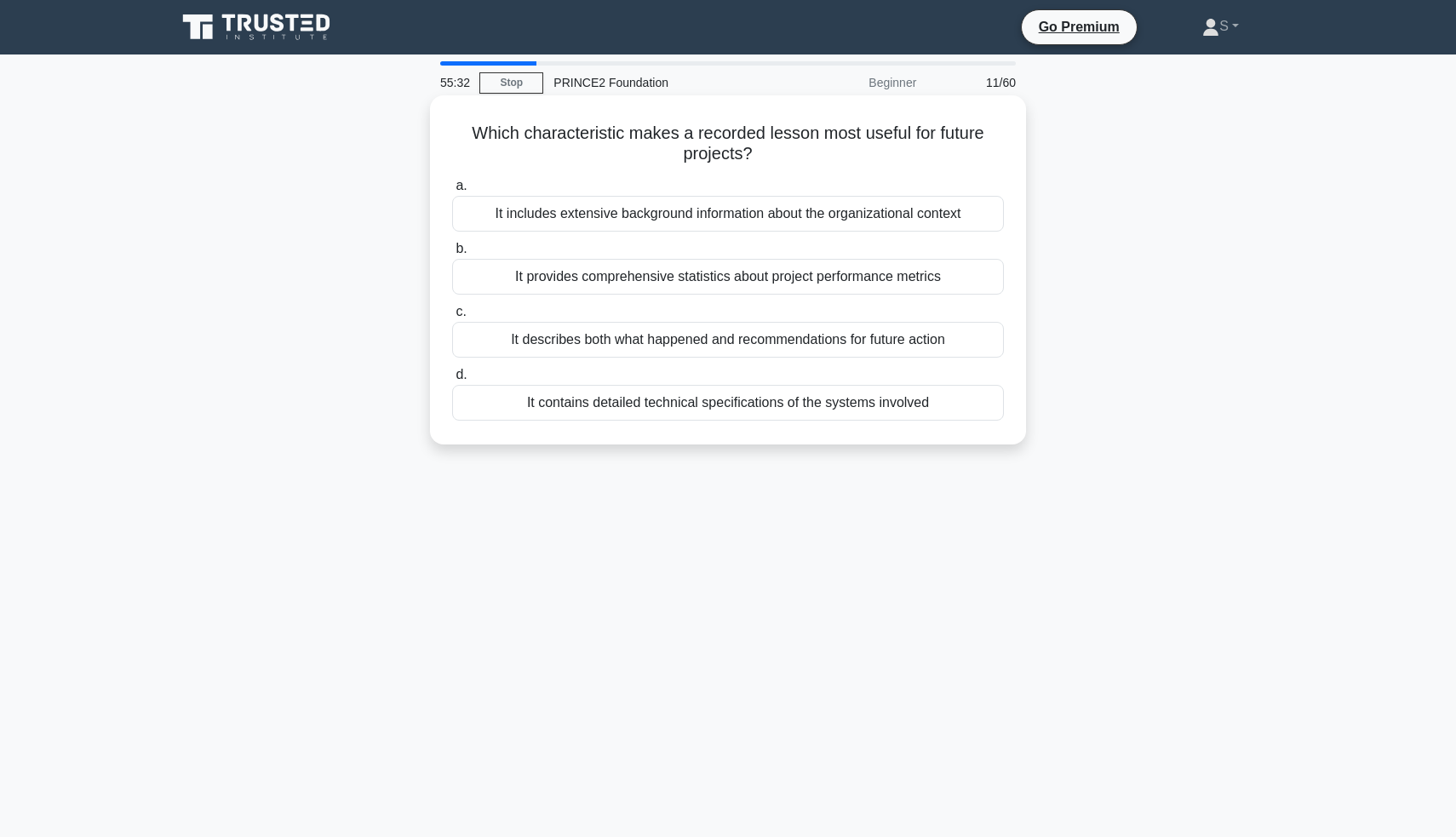
click at [724, 347] on div "It describes both what happened and recommendations for future action" at bounding box center [728, 340] width 552 height 36
click at [452, 317] on input "c. It describes both what happened and recommendations for future action" at bounding box center [452, 311] width 0 height 11
click at [674, 401] on div "Methods and standards to be used for ensuring and controlling quality" at bounding box center [728, 403] width 552 height 36
click at [452, 381] on input "d. Methods and standards to be used for ensuring and controlling quality" at bounding box center [452, 375] width 0 height 11
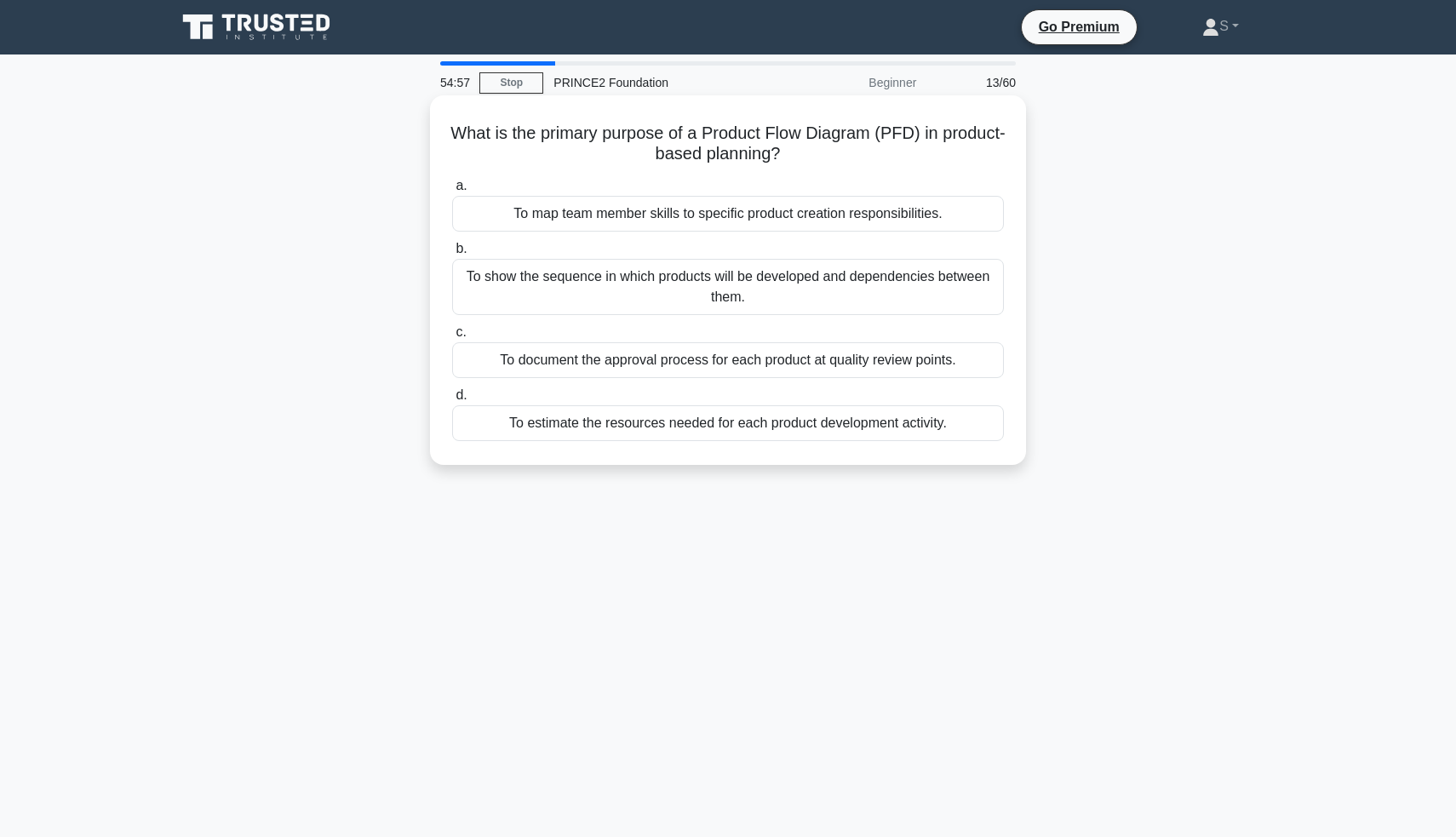
click at [735, 293] on div "To show the sequence in which products will be developed and dependencies betwe…" at bounding box center [728, 287] width 552 height 57
click at [452, 255] on input "b. To show the sequence in which products will be developed and dependencies be…" at bounding box center [452, 249] width 0 height 11
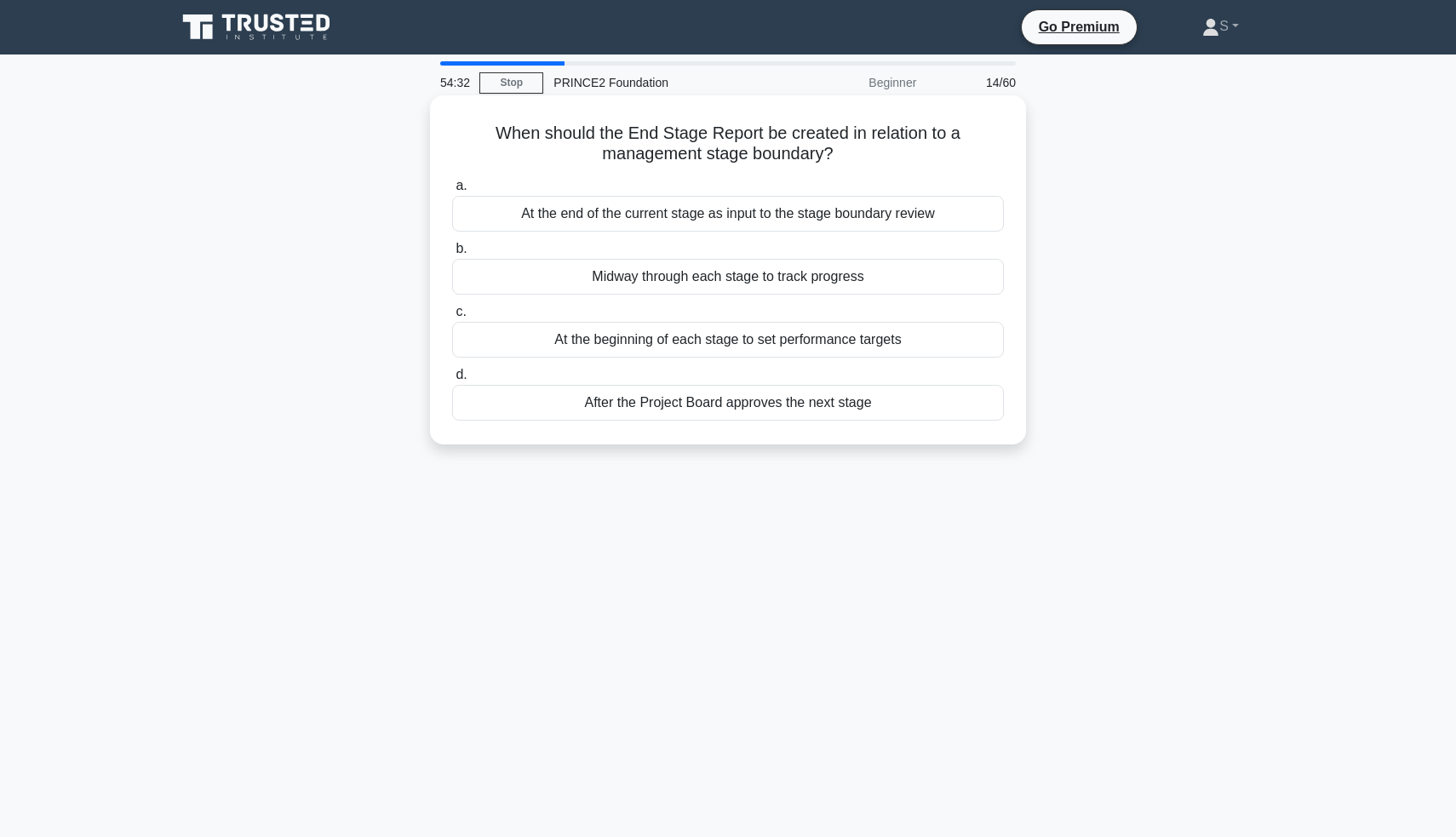
click at [696, 219] on div "At the end of the current stage as input to the stage boundary review" at bounding box center [728, 214] width 552 height 36
click at [452, 191] on input "a. At the end of the current stage as input to the stage boundary review" at bounding box center [452, 185] width 0 height 11
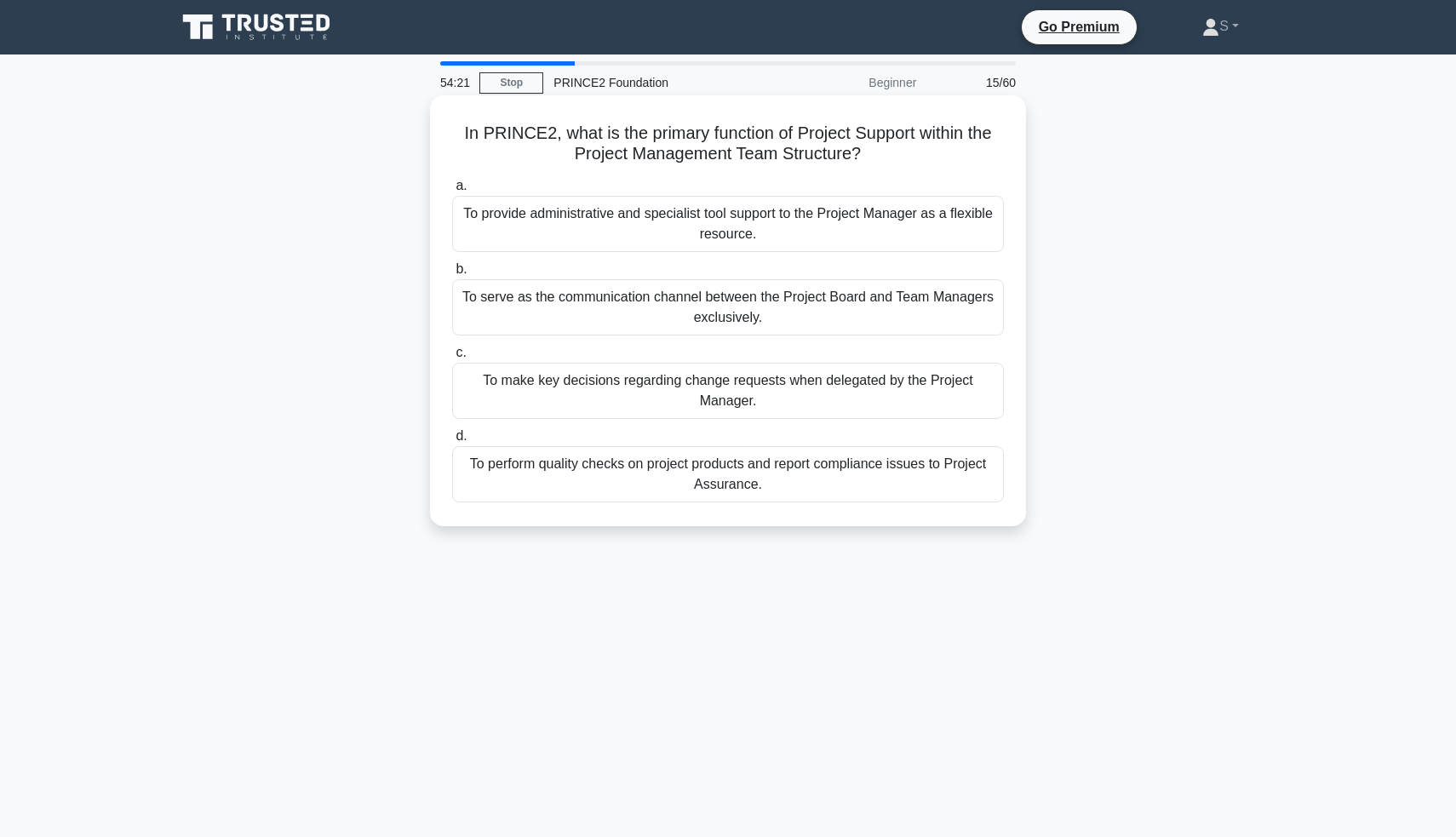
click at [622, 247] on div "To provide administrative and specialist tool support to the Project Manager as…" at bounding box center [728, 224] width 552 height 57
click at [452, 191] on input "a. To provide administrative and specialist tool support to the Project Manager…" at bounding box center [452, 185] width 0 height 11
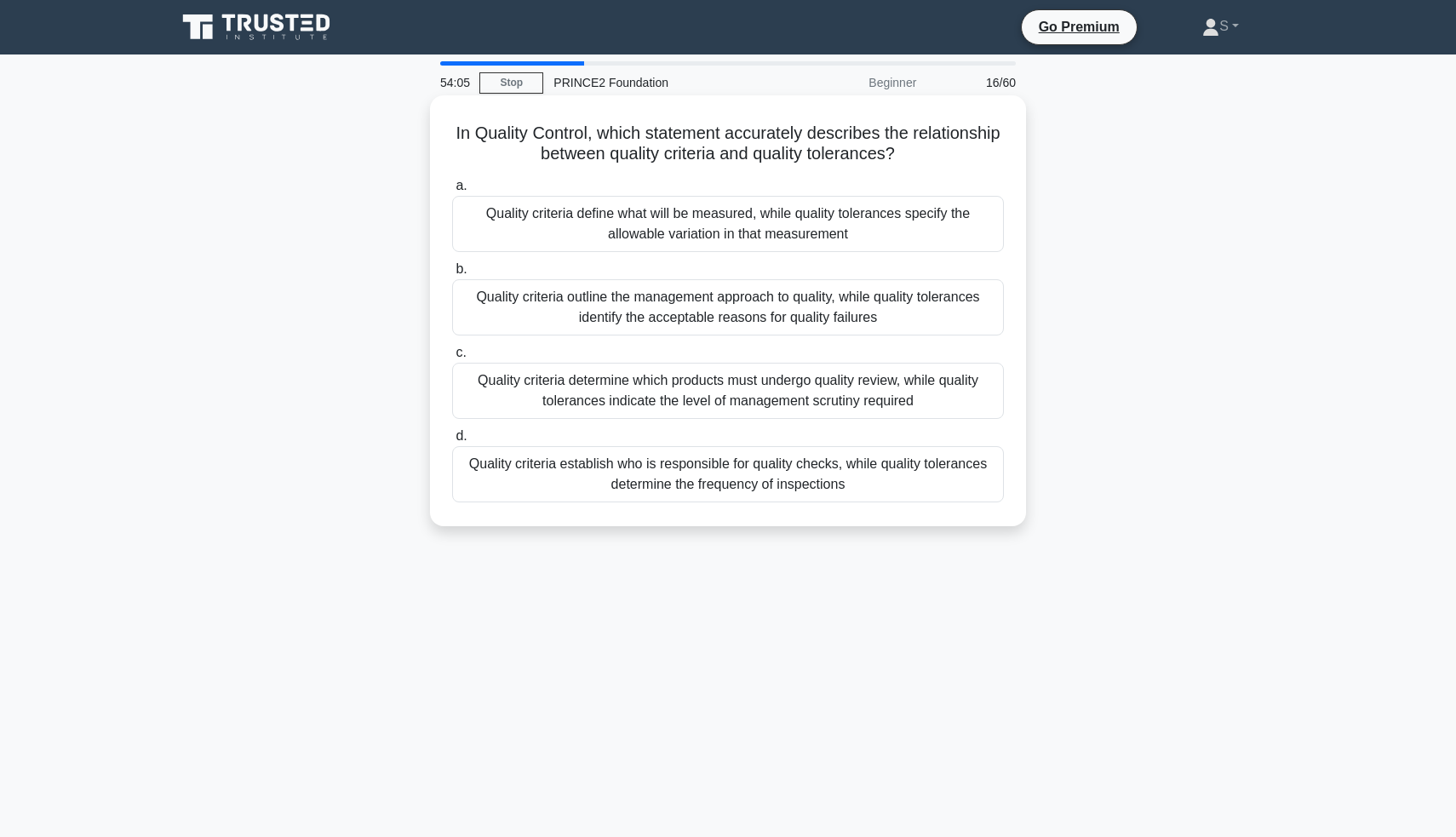
click at [780, 236] on div "Quality criteria define what will be measured, while quality tolerances specify…" at bounding box center [728, 224] width 552 height 57
click at [452, 191] on input "a. Quality criteria define what will be measured, while quality tolerances spec…" at bounding box center [452, 185] width 0 height 11
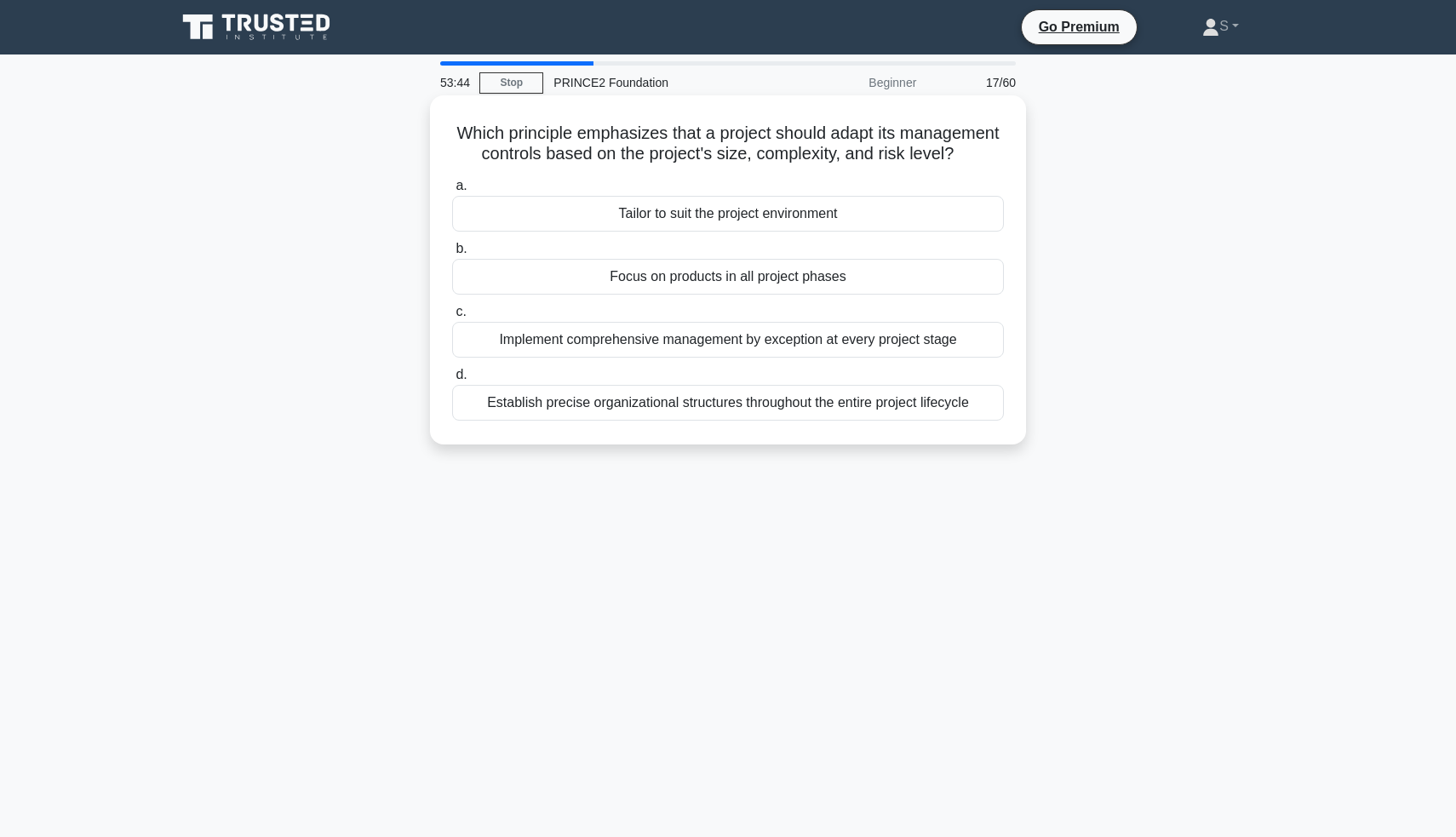
click at [736, 220] on div "Tailor to suit the project environment" at bounding box center [728, 214] width 552 height 36
click at [452, 191] on input "a. Tailor to suit the project environment" at bounding box center [452, 185] width 0 height 11
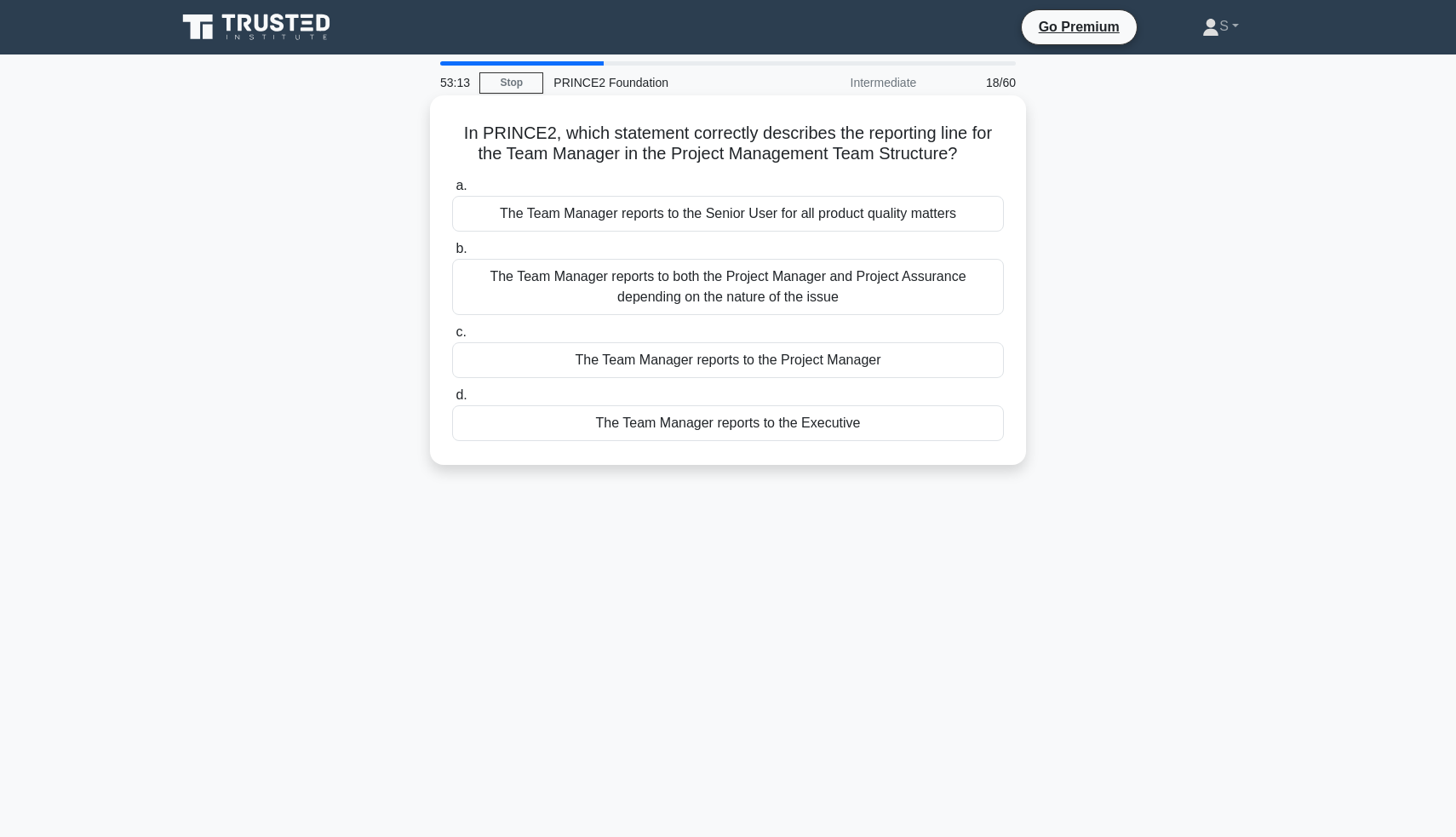
click at [882, 294] on div "The Team Manager reports to both the Project Manager and Project Assurance depe…" at bounding box center [728, 287] width 552 height 57
click at [452, 255] on input "b. The Team Manager reports to both the Project Manager and Project Assurance d…" at bounding box center [452, 249] width 0 height 11
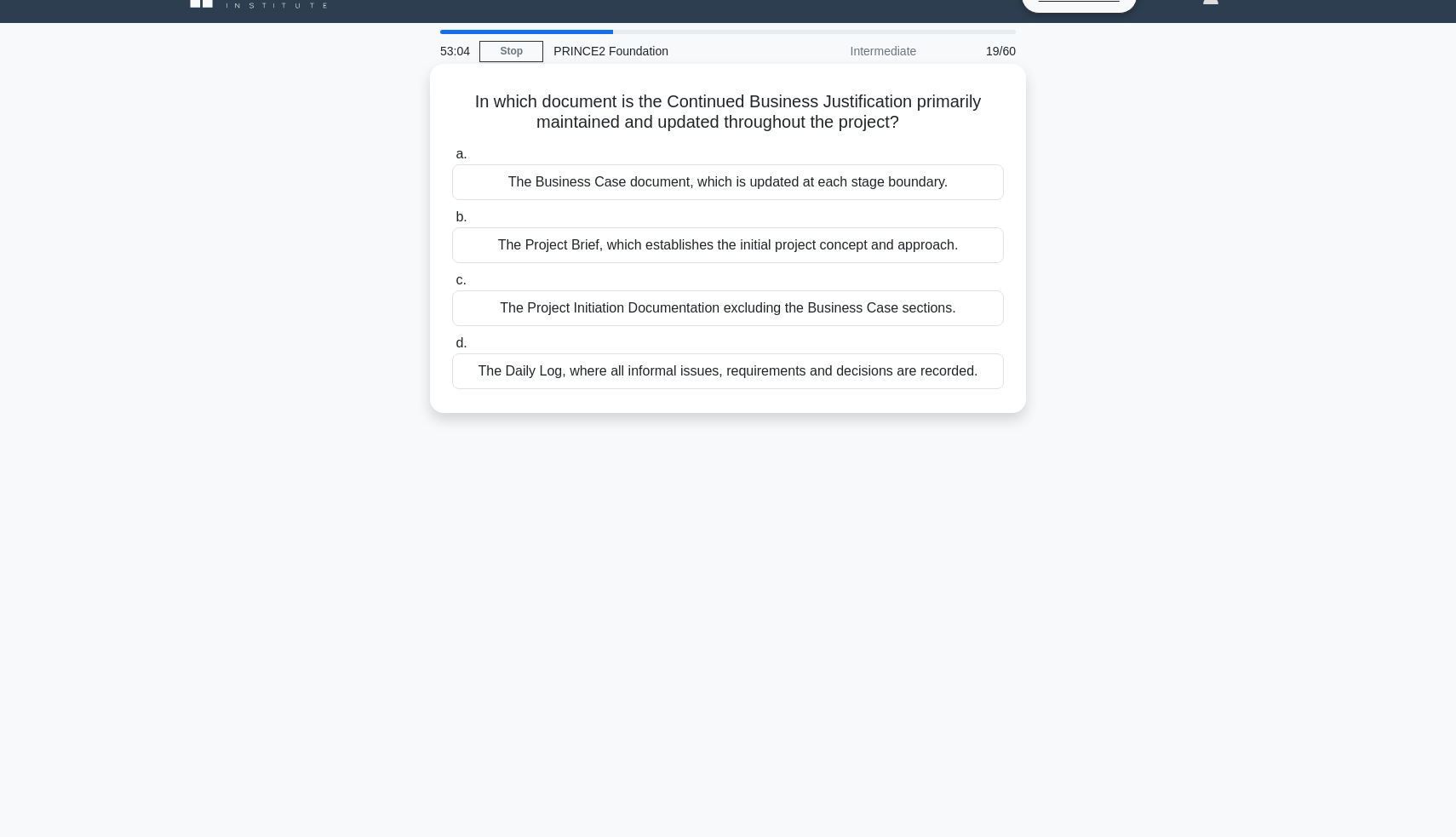
scroll to position [33, 0]
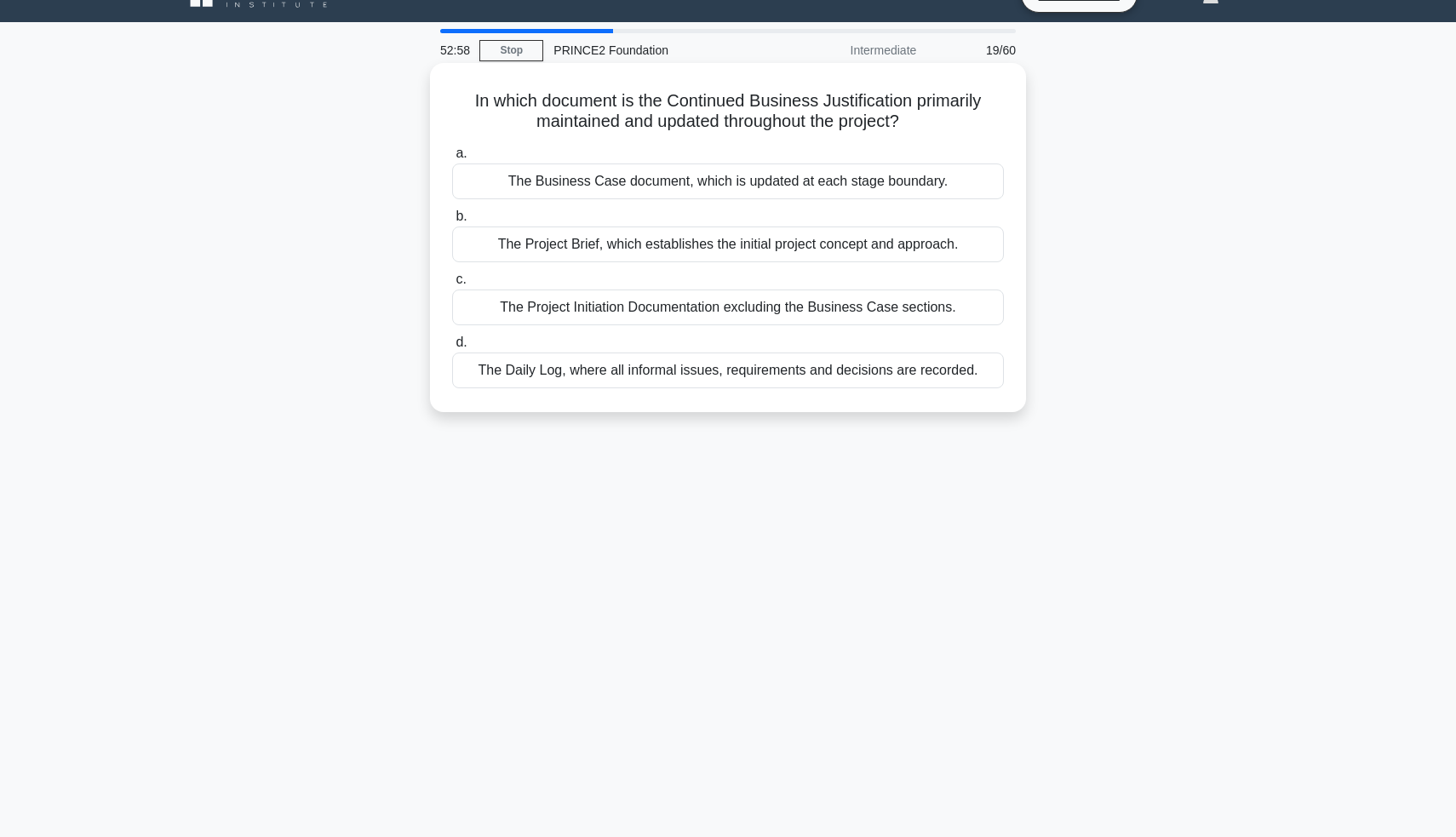
click at [677, 177] on div "The Business Case document, which is updated at each stage boundary." at bounding box center [728, 181] width 552 height 36
click at [452, 160] on input "a. The Business Case document, which is updated at each stage boundary." at bounding box center [452, 153] width 0 height 11
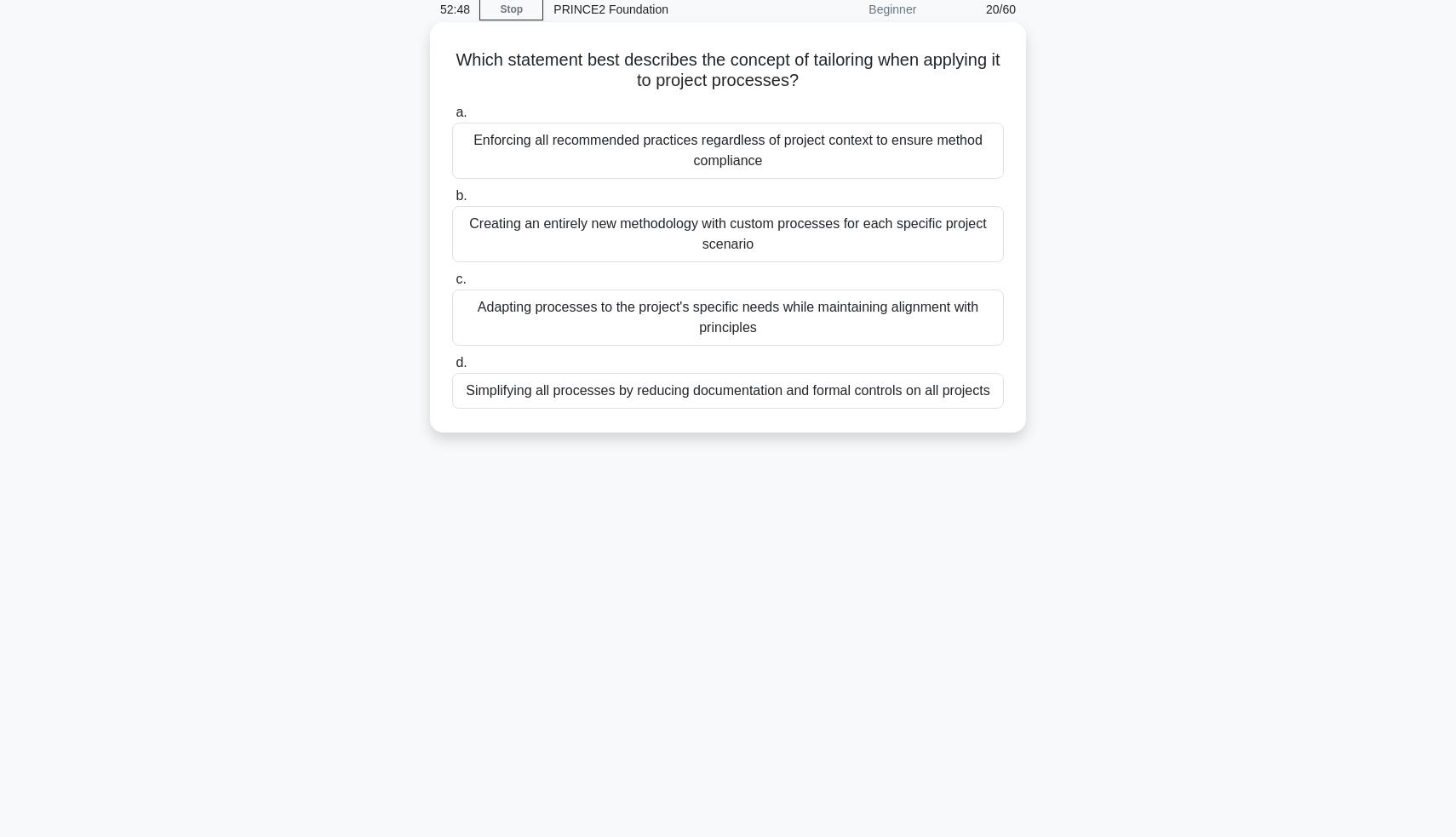
scroll to position [78, 0]
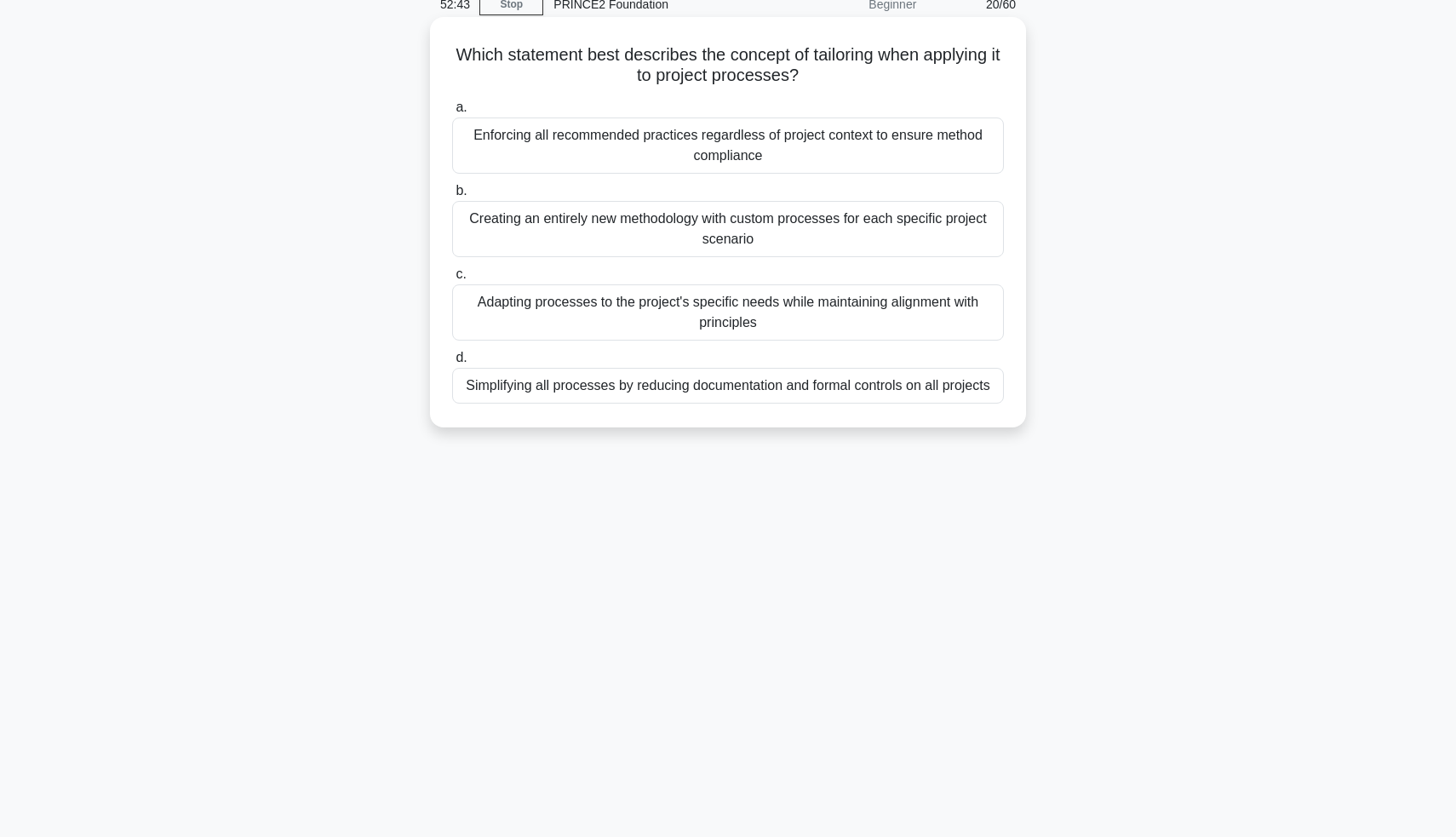
click at [577, 313] on div "Adapting processes to the project's specific needs while maintaining alignment …" at bounding box center [728, 312] width 552 height 57
click at [452, 281] on input "c. Adapting processes to the project's specific needs while maintaining alignme…" at bounding box center [452, 274] width 0 height 11
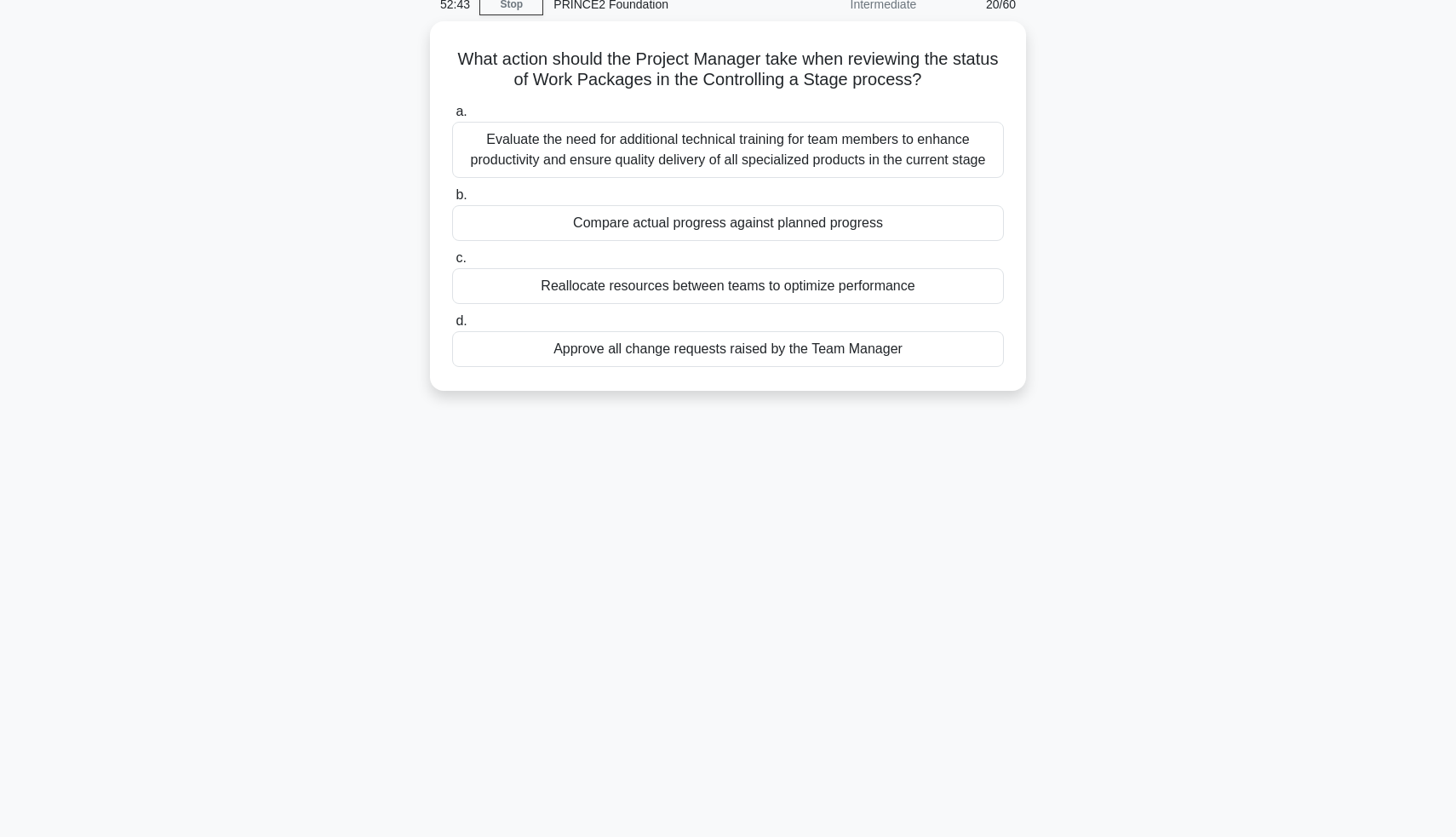
scroll to position [0, 0]
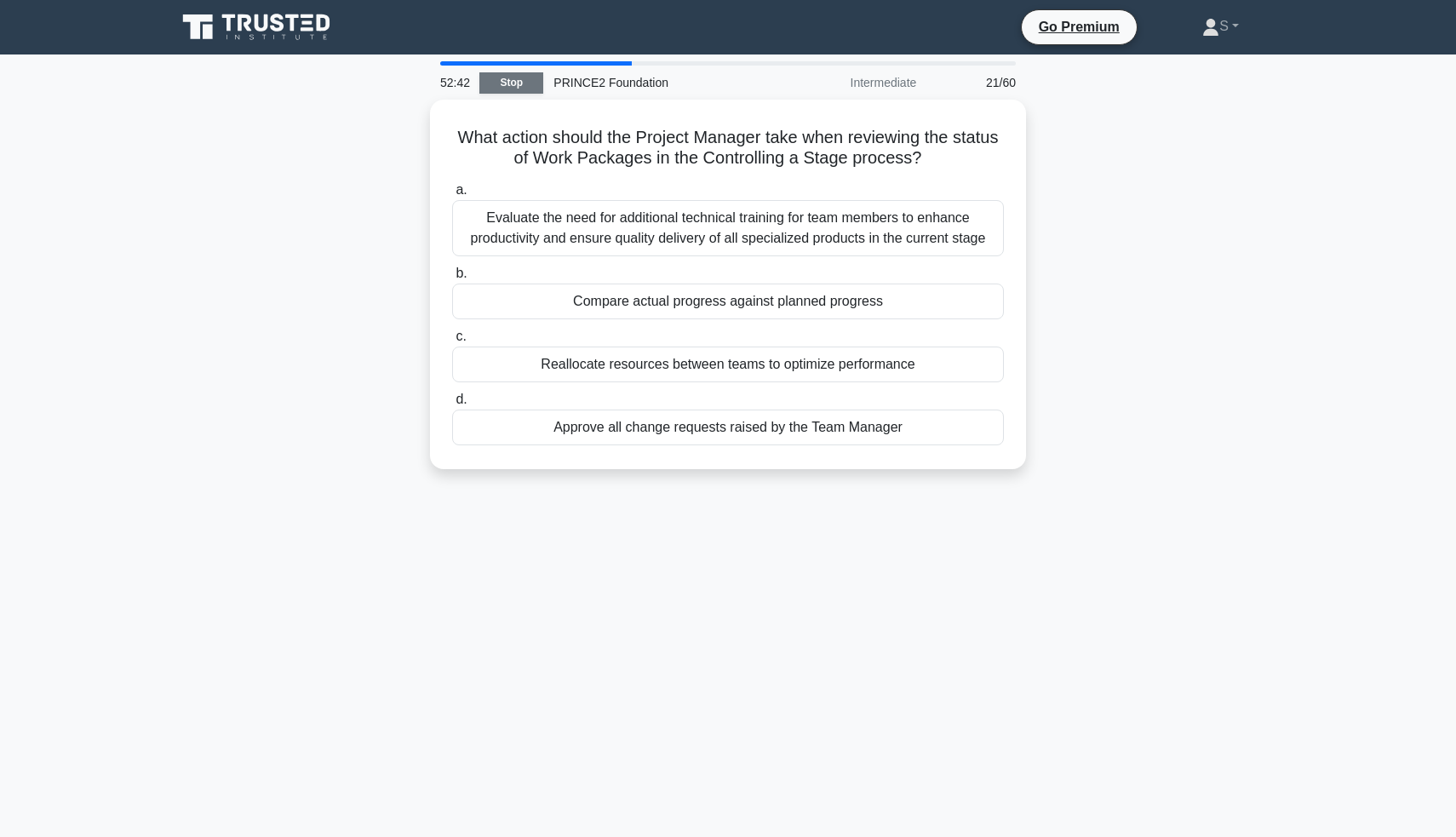
click at [535, 81] on link "Stop" at bounding box center [511, 82] width 63 height 21
